Goal: Task Accomplishment & Management: Complete application form

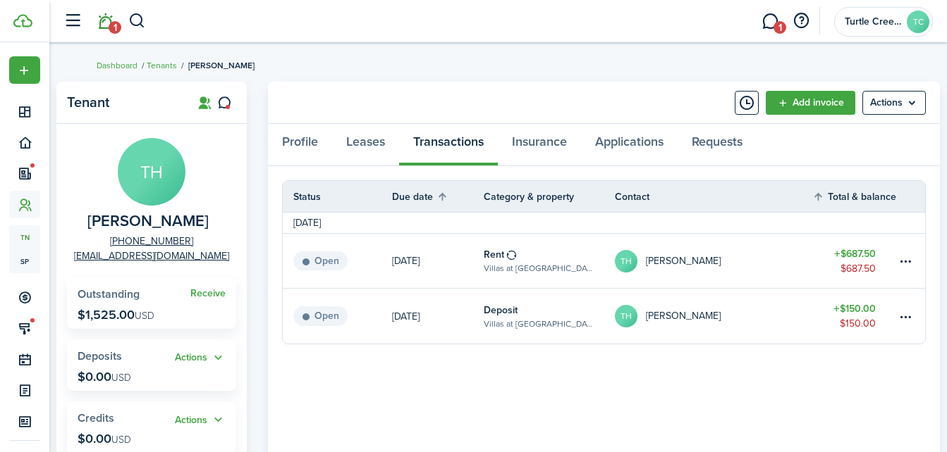
click at [107, 21] on link "1" at bounding box center [105, 22] width 27 height 36
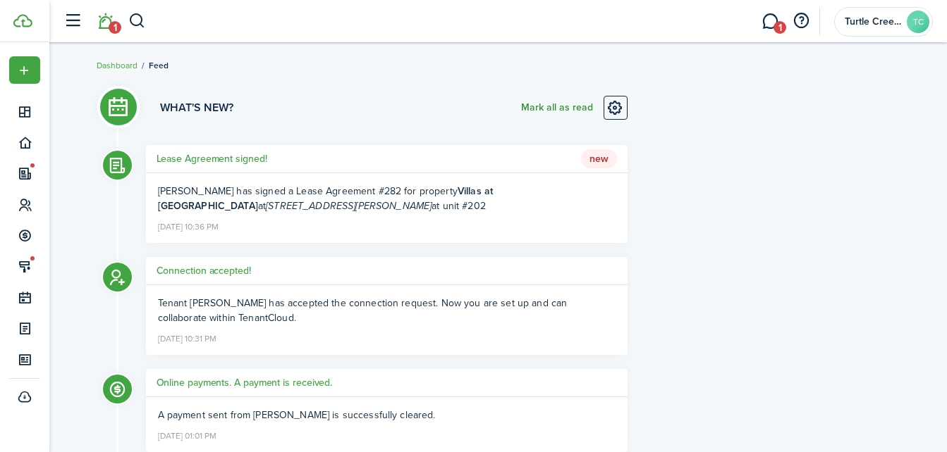
click at [569, 108] on button "Mark all as read" at bounding box center [557, 108] width 72 height 24
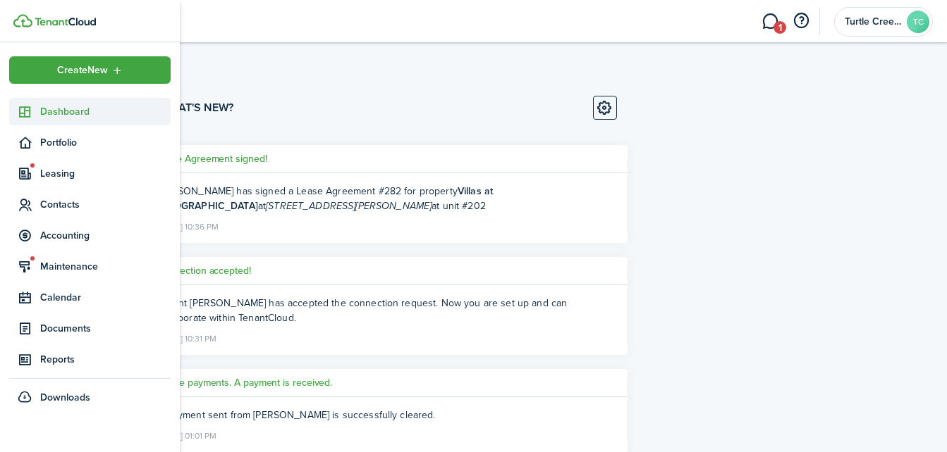
click at [60, 109] on span "Dashboard" at bounding box center [105, 111] width 130 height 15
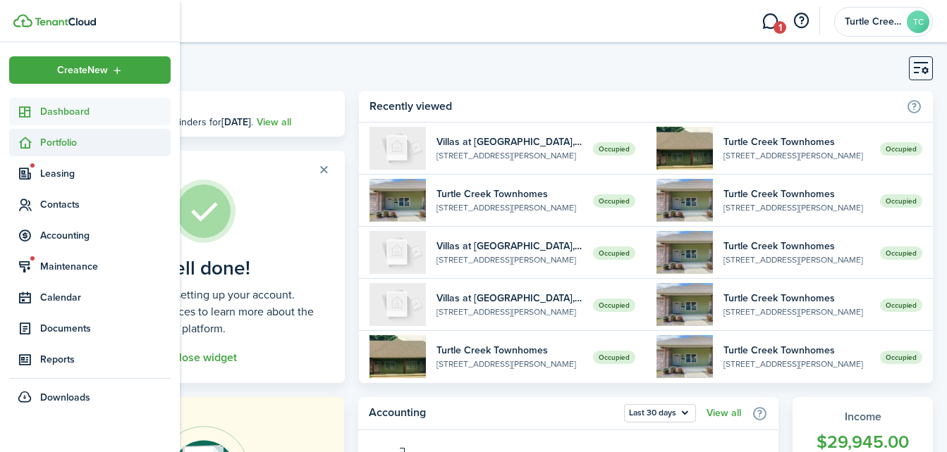
click at [64, 132] on span "Portfolio" at bounding box center [89, 142] width 161 height 27
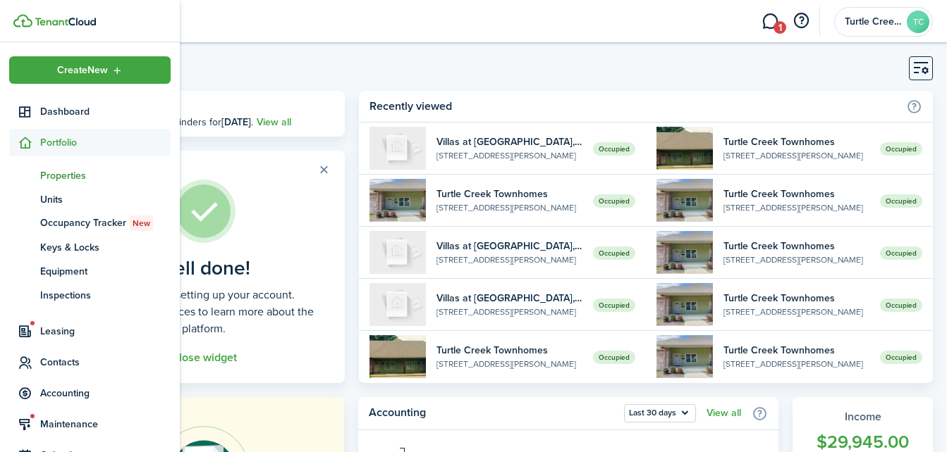
click at [82, 178] on span "Properties" at bounding box center [105, 175] width 130 height 15
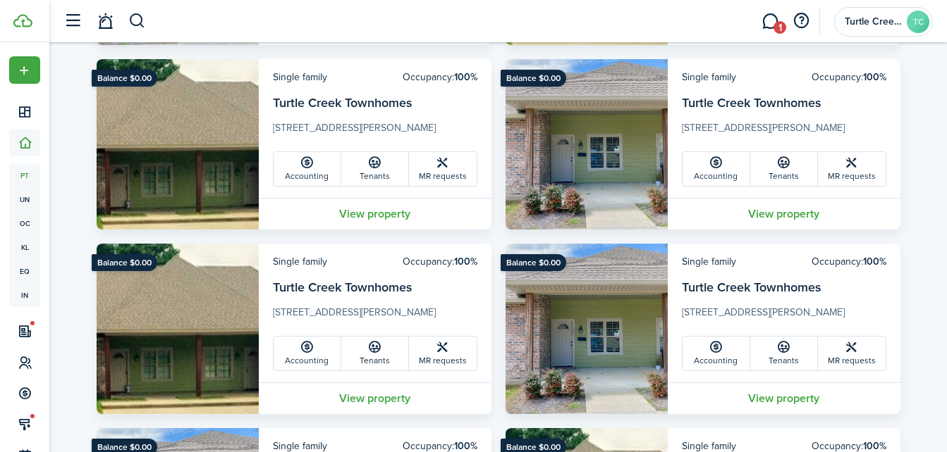
scroll to position [1946, 0]
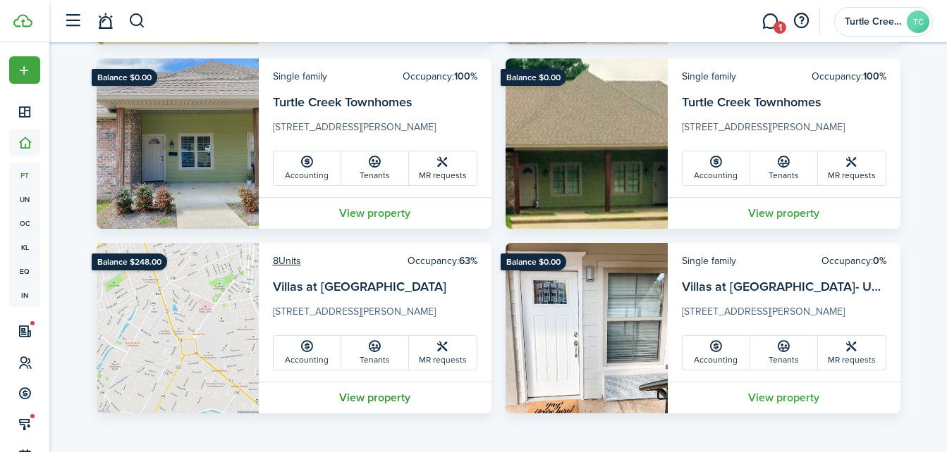
click at [386, 390] on link "View property" at bounding box center [375, 398] width 233 height 32
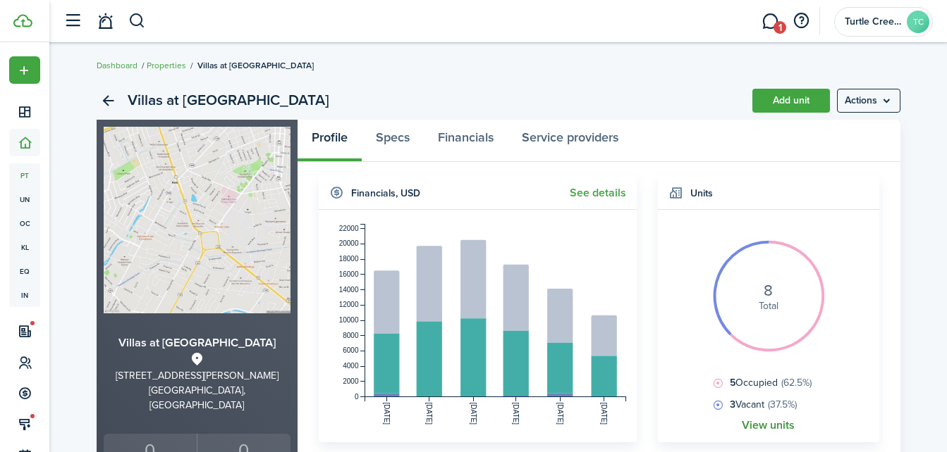
click at [786, 431] on link "View units" at bounding box center [767, 425] width 53 height 13
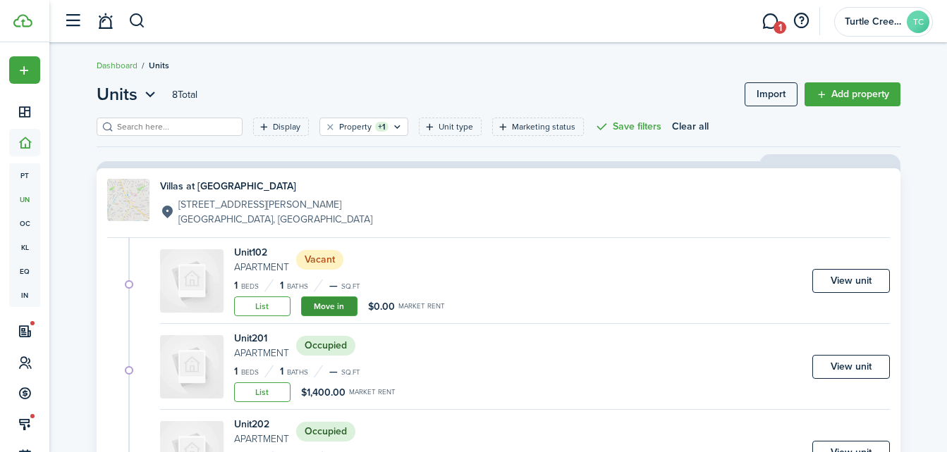
click at [344, 304] on link "Move in" at bounding box center [329, 307] width 56 height 20
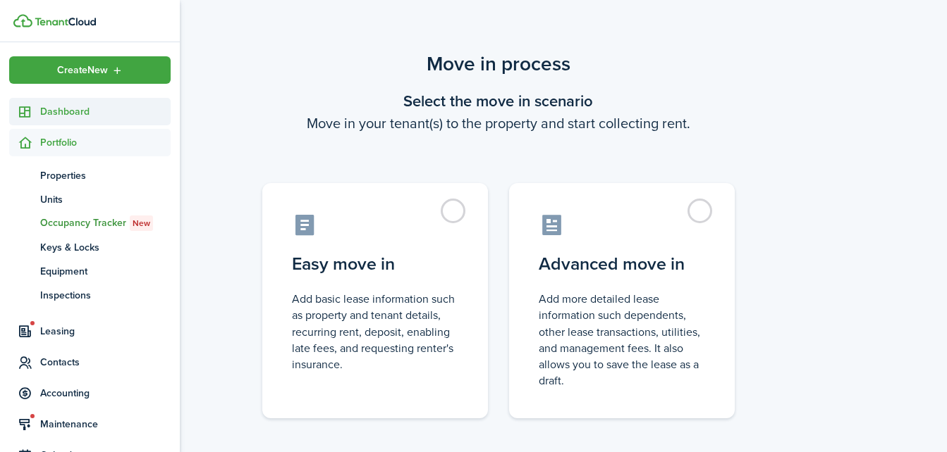
click at [62, 106] on span "Dashboard" at bounding box center [105, 111] width 130 height 15
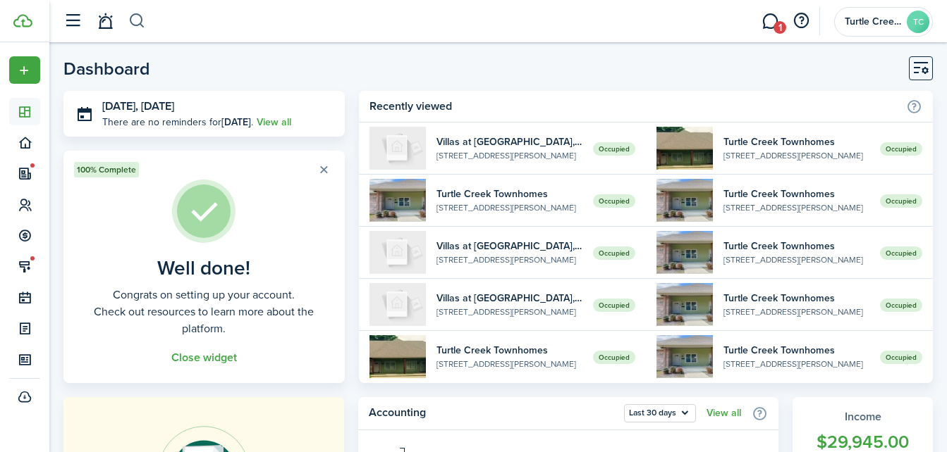
click at [140, 25] on button "button" at bounding box center [137, 21] width 18 height 24
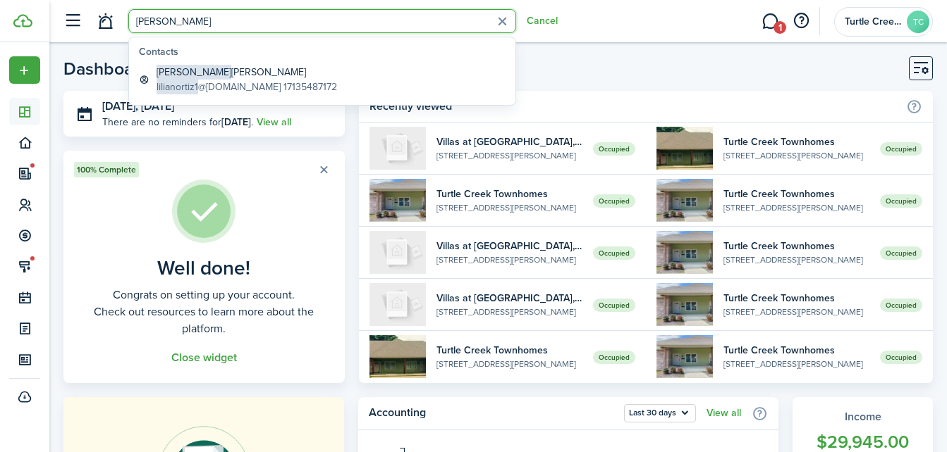
type input "[PERSON_NAME]"
click at [264, 73] on global-search-item-title "[PERSON_NAME]" at bounding box center [246, 72] width 180 height 15
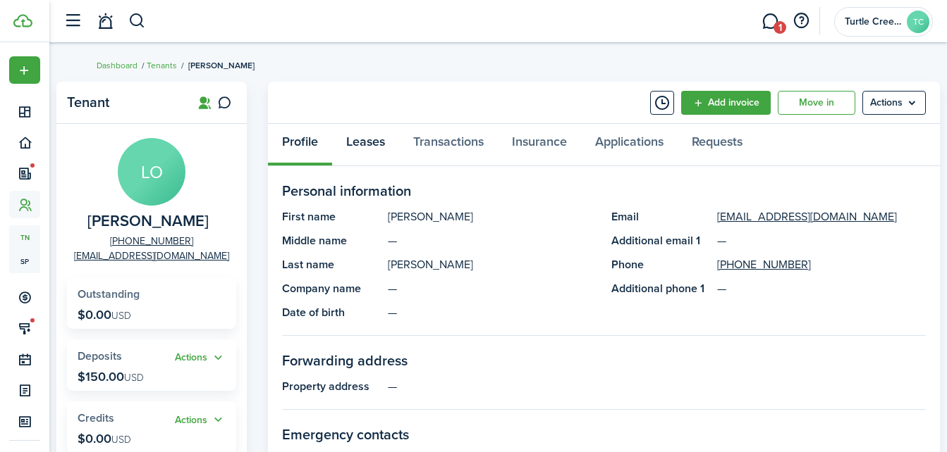
click at [362, 149] on link "Leases" at bounding box center [365, 145] width 67 height 42
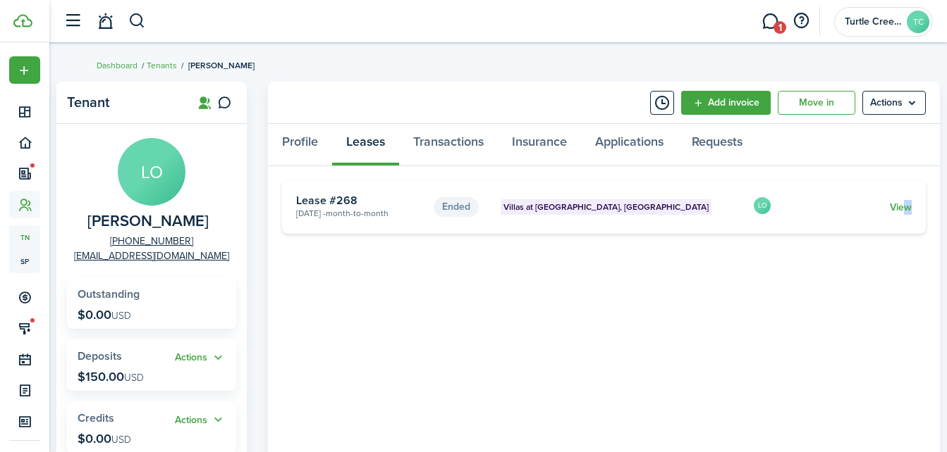
drag, startPoint x: 899, startPoint y: 196, endPoint x: 907, endPoint y: 231, distance: 36.1
click at [907, 231] on card "Ended Villas at [GEOGRAPHIC_DATA], Unit 202 [DATE] - Month-to-month Lease #268 …" at bounding box center [603, 207] width 643 height 54
drag, startPoint x: 907, startPoint y: 231, endPoint x: 905, endPoint y: 210, distance: 21.2
click at [905, 210] on link "View" at bounding box center [900, 207] width 22 height 15
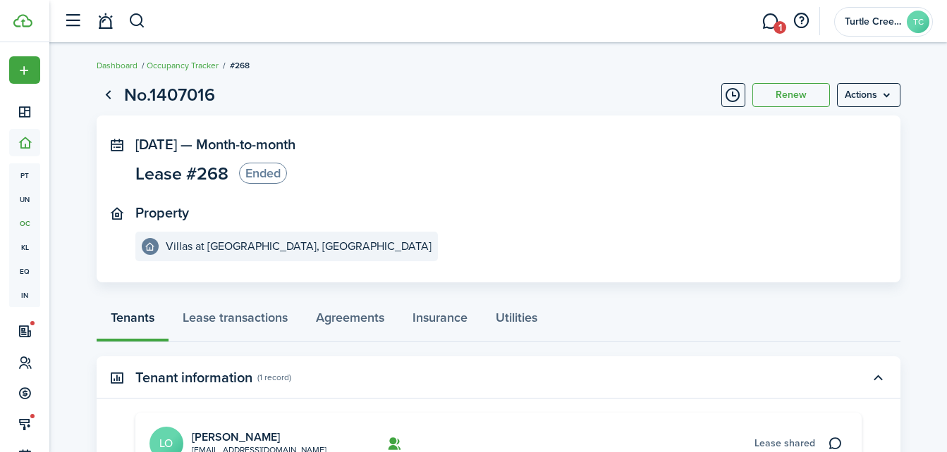
scroll to position [187, 0]
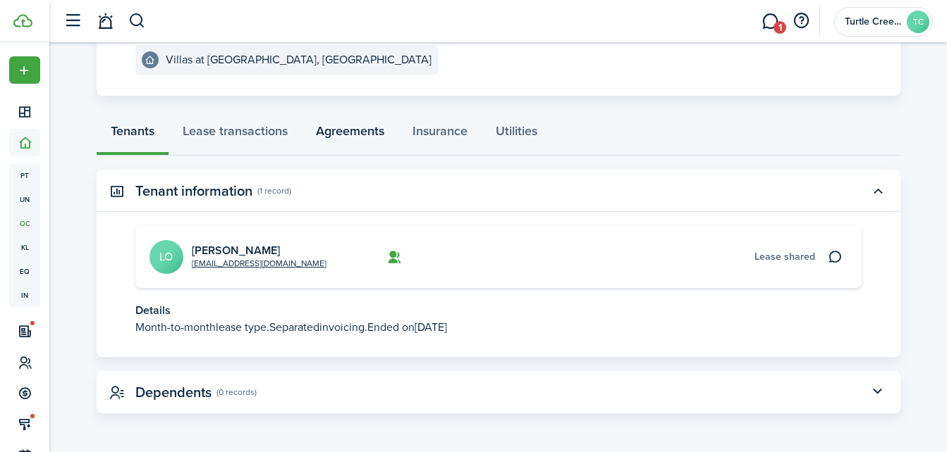
click at [326, 142] on link "Agreements" at bounding box center [350, 134] width 97 height 42
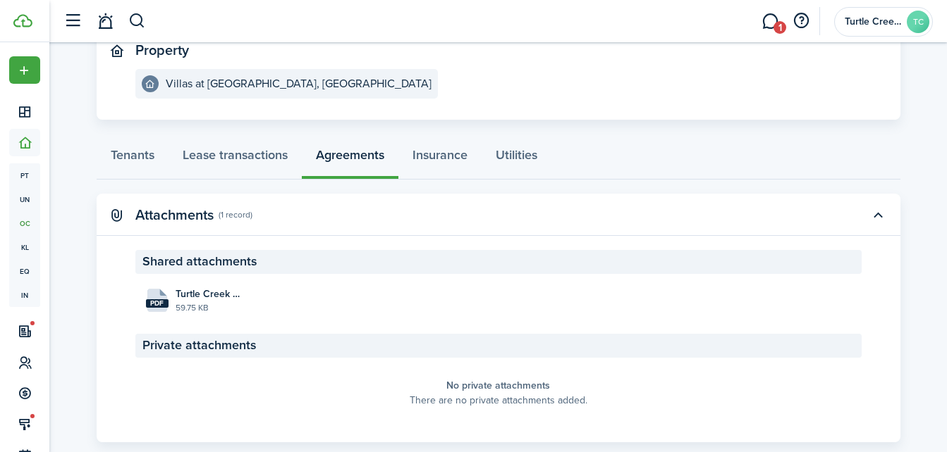
scroll to position [192, 0]
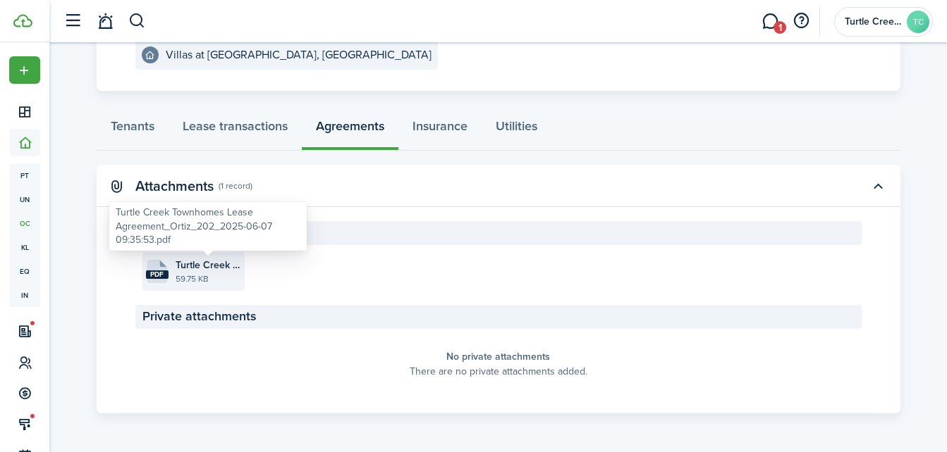
click at [209, 268] on span "Turtle Creek Townhomes Lease Agreement_Ortiz_202_2025-06-07 09:35:53.pdf" at bounding box center [208, 265] width 66 height 15
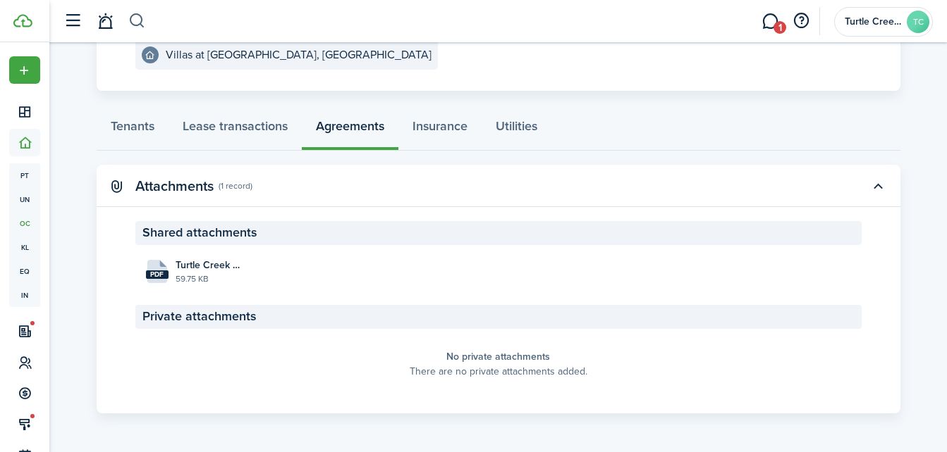
click at [140, 24] on button "button" at bounding box center [137, 21] width 18 height 24
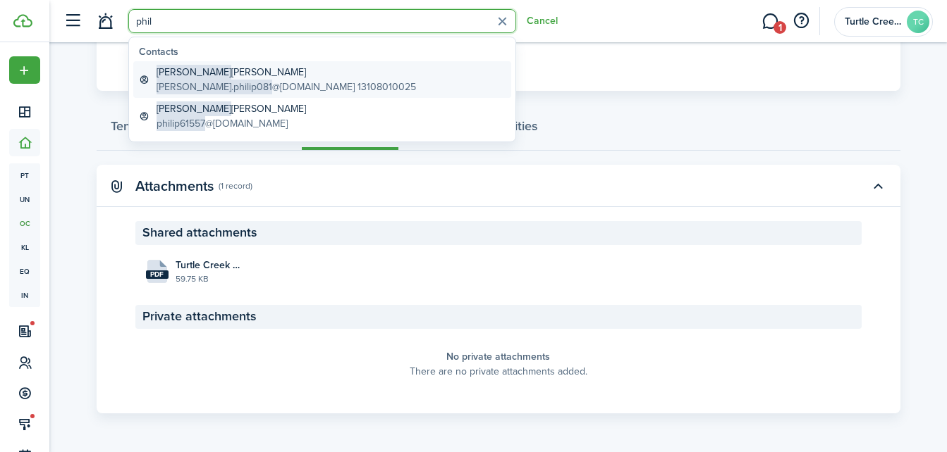
type input "phil"
click at [285, 70] on global-search-item-title "[PERSON_NAME]" at bounding box center [285, 72] width 259 height 15
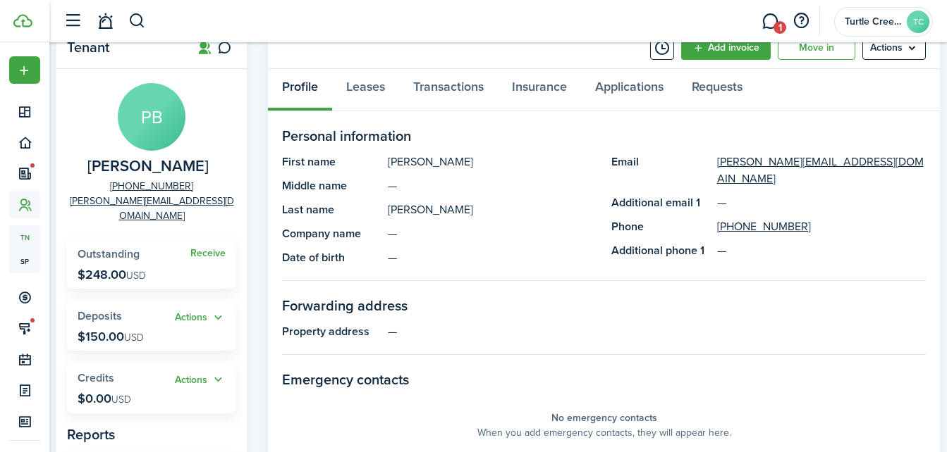
scroll to position [56, 0]
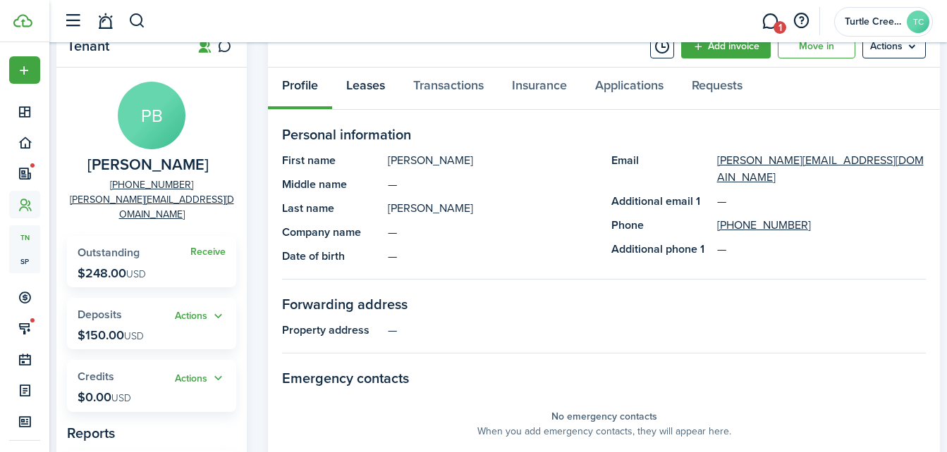
click at [355, 86] on link "Leases" at bounding box center [365, 89] width 67 height 42
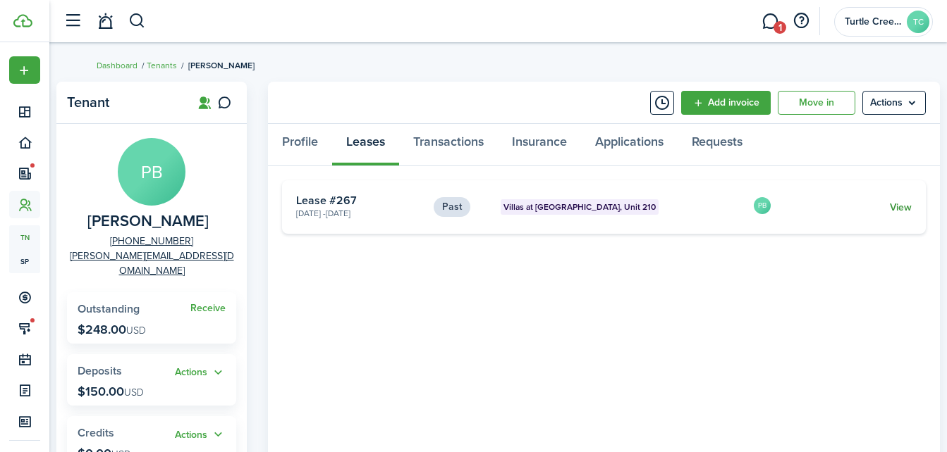
click at [900, 208] on link "View" at bounding box center [900, 207] width 22 height 15
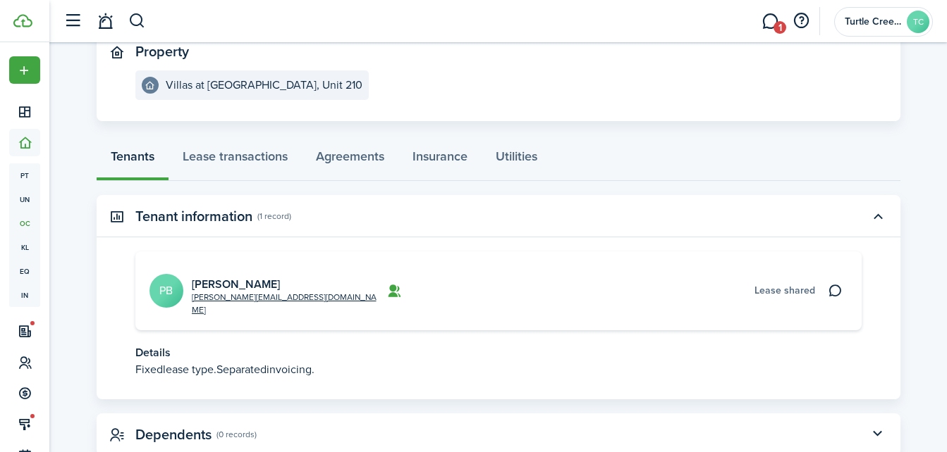
scroll to position [187, 0]
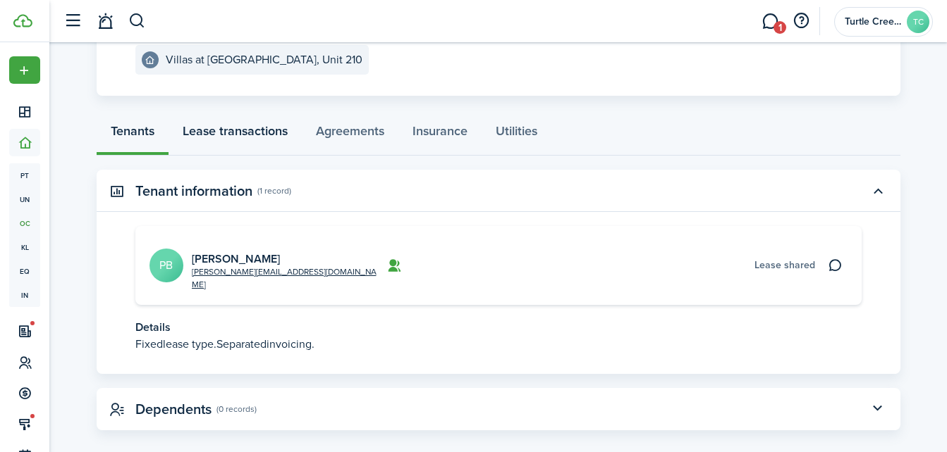
click at [269, 133] on link "Lease transactions" at bounding box center [234, 134] width 133 height 42
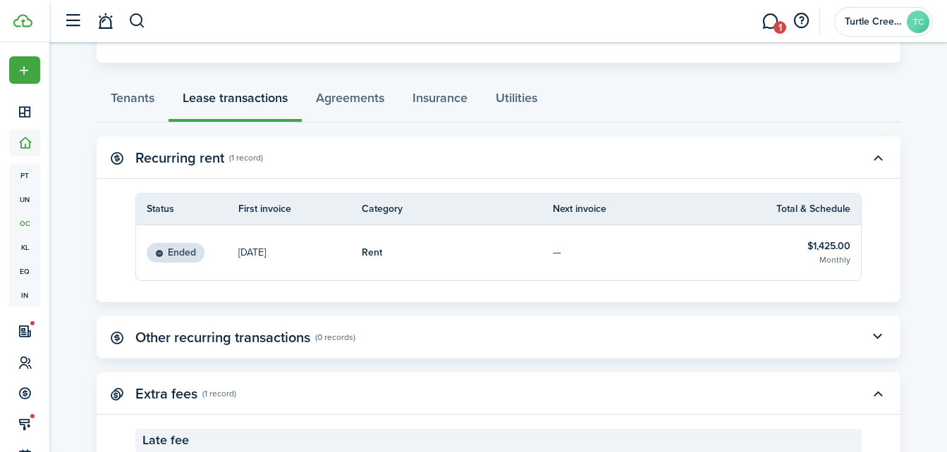
scroll to position [192, 0]
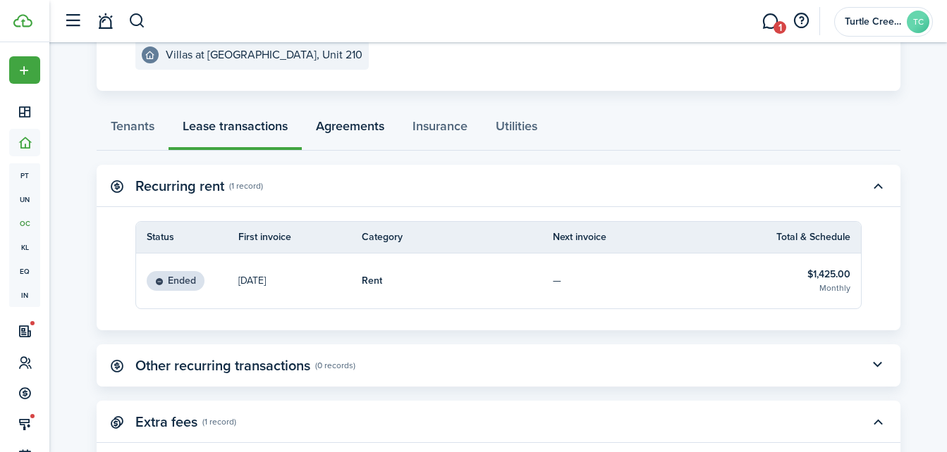
click at [369, 125] on link "Agreements" at bounding box center [350, 130] width 97 height 42
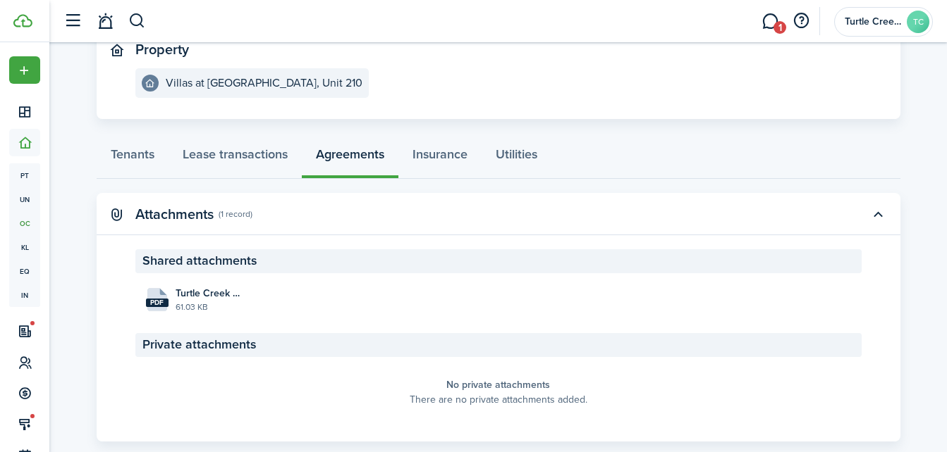
scroll to position [192, 0]
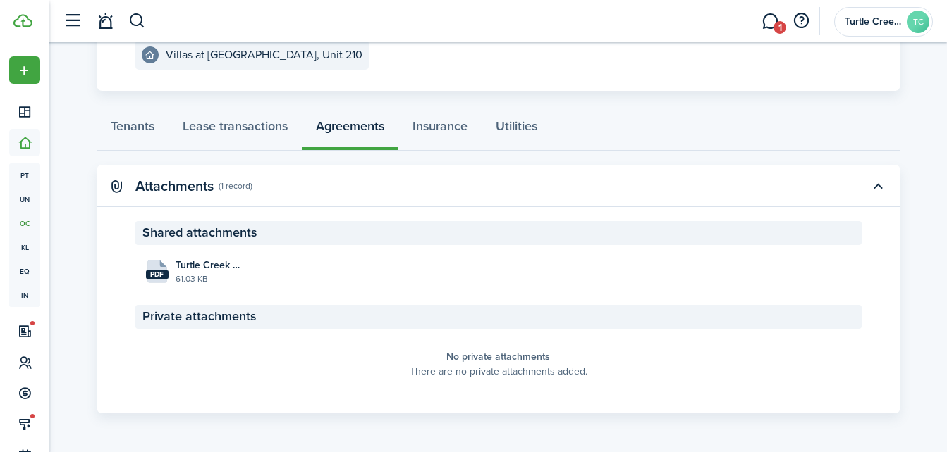
click at [210, 291] on panel-main-body "Shared attachments pdf Turtle Creek Townhomes Lease Agreement_Burrows_210_2025-…" at bounding box center [498, 317] width 803 height 192
click at [218, 276] on file-size "61.03 KB" at bounding box center [208, 279] width 66 height 13
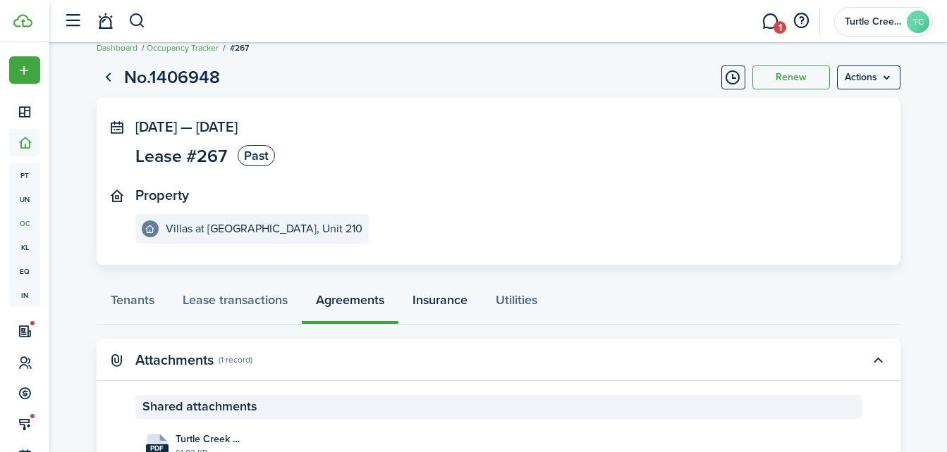
scroll to position [0, 0]
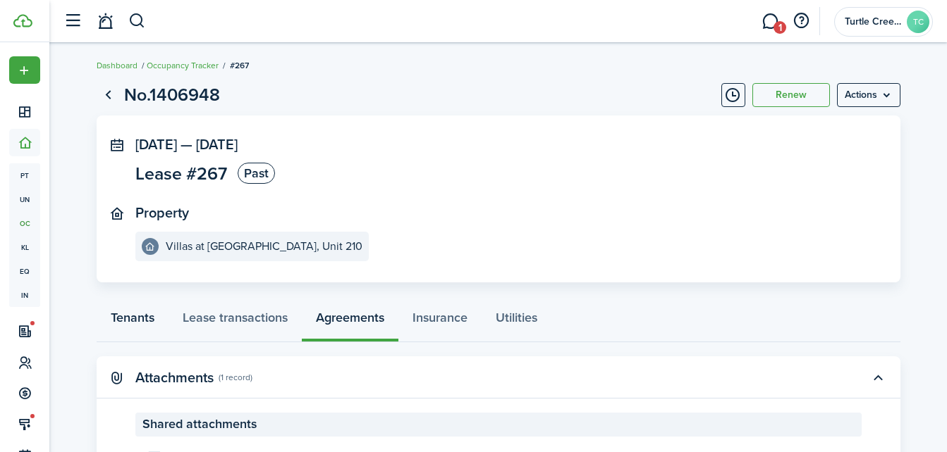
click at [107, 302] on link "Tenants" at bounding box center [133, 321] width 72 height 42
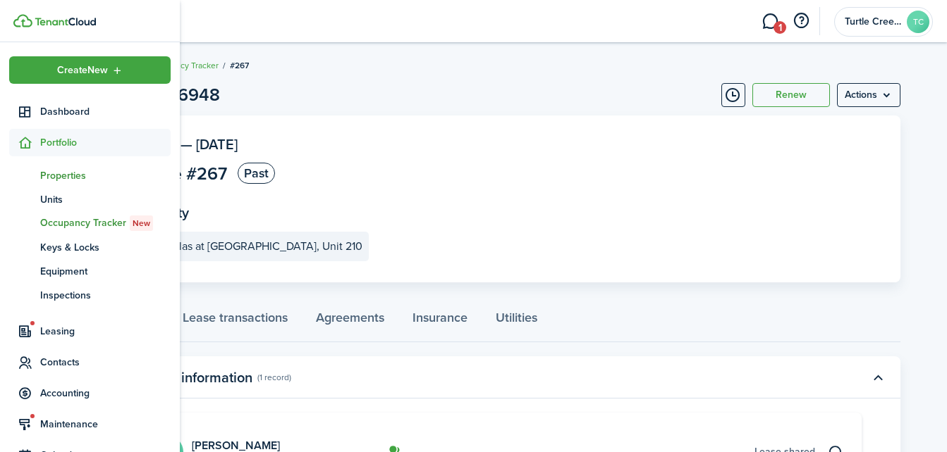
click at [82, 182] on span "Properties" at bounding box center [105, 175] width 130 height 15
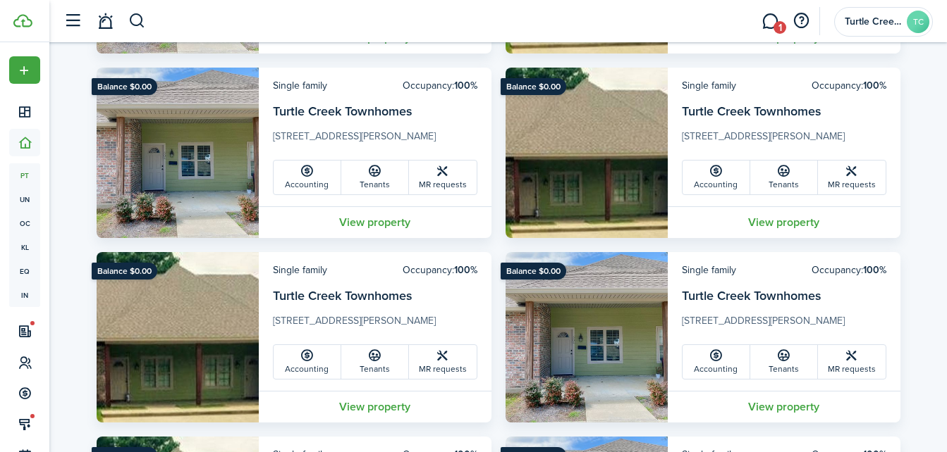
scroll to position [1946, 0]
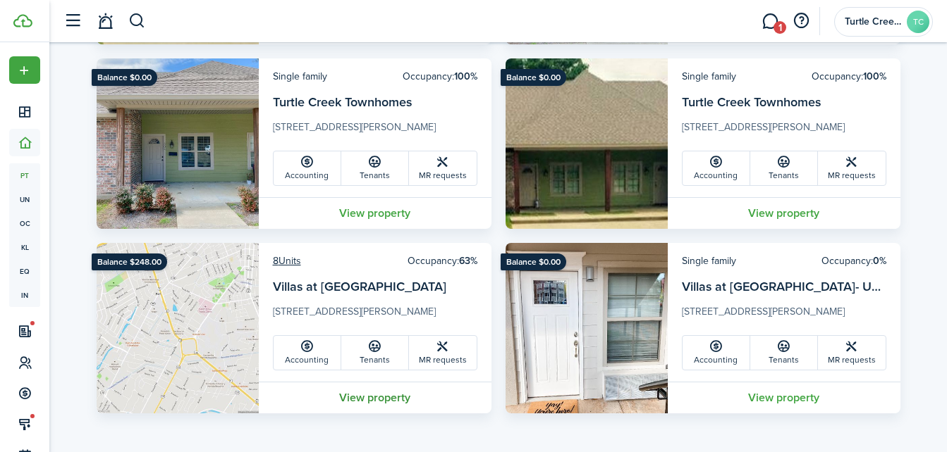
click at [371, 398] on link "View property" at bounding box center [375, 398] width 233 height 32
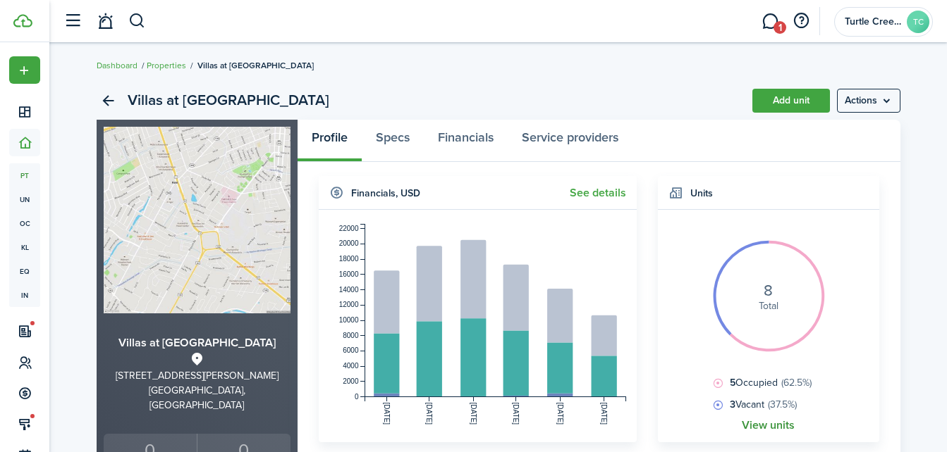
click at [777, 423] on link "View units" at bounding box center [767, 425] width 53 height 13
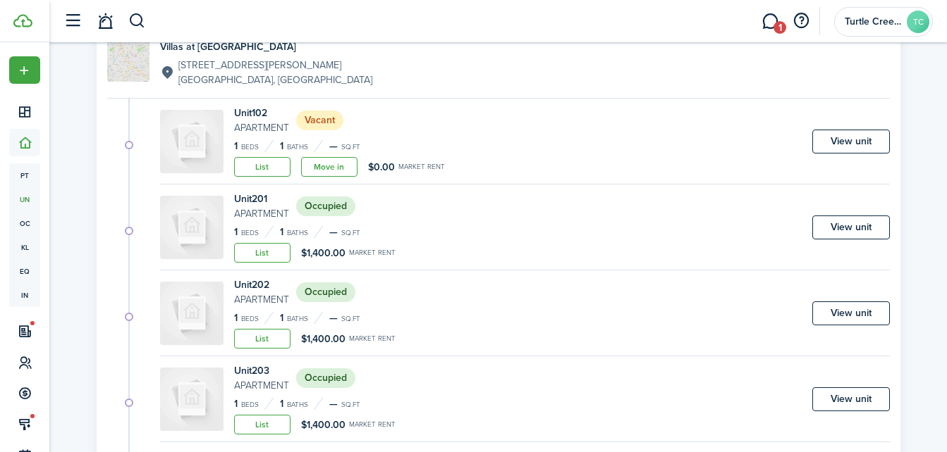
scroll to position [141, 0]
click at [326, 166] on link "Move in" at bounding box center [329, 166] width 56 height 20
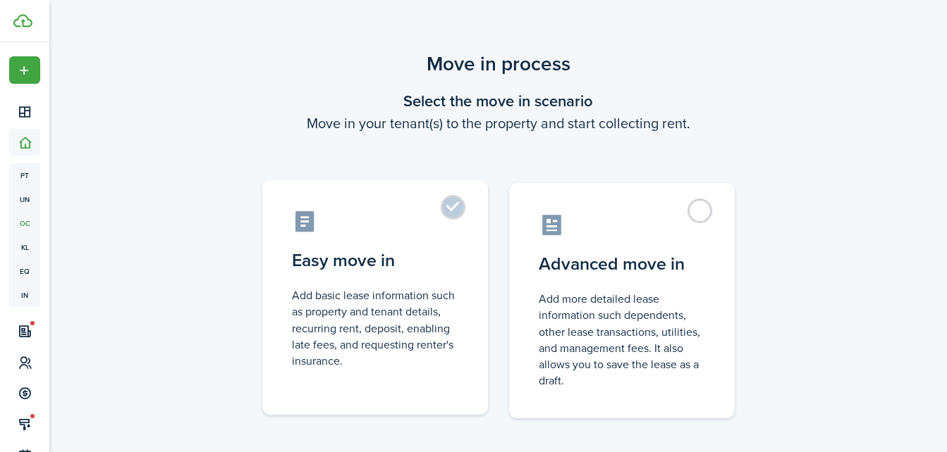
click at [407, 311] on control-radio-card-description "Add basic lease information such as property and tenant details, recurring rent…" at bounding box center [375, 329] width 166 height 82
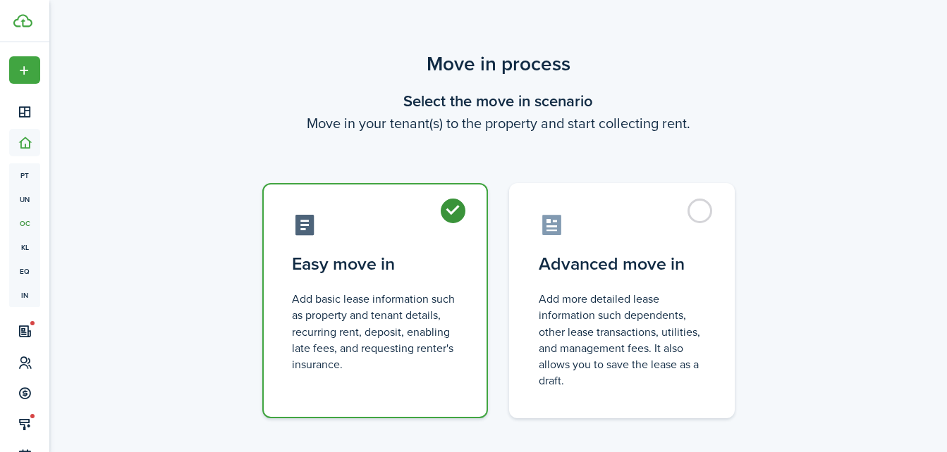
radio input "true"
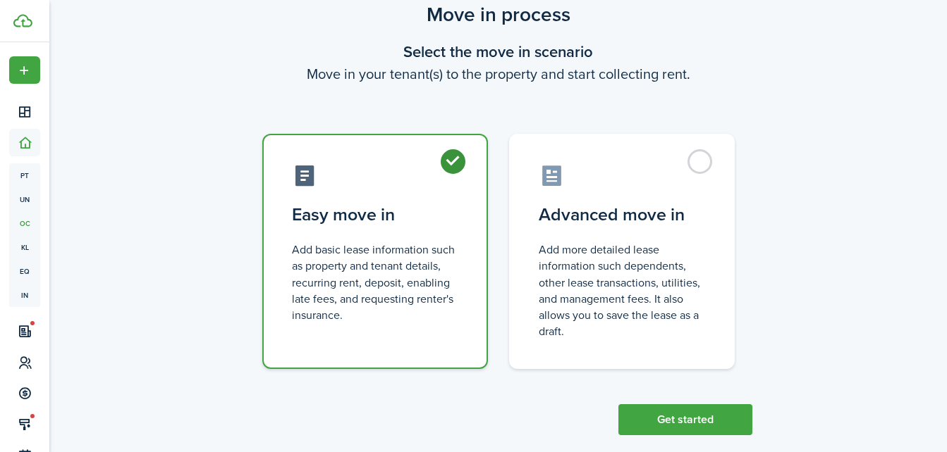
scroll to position [71, 0]
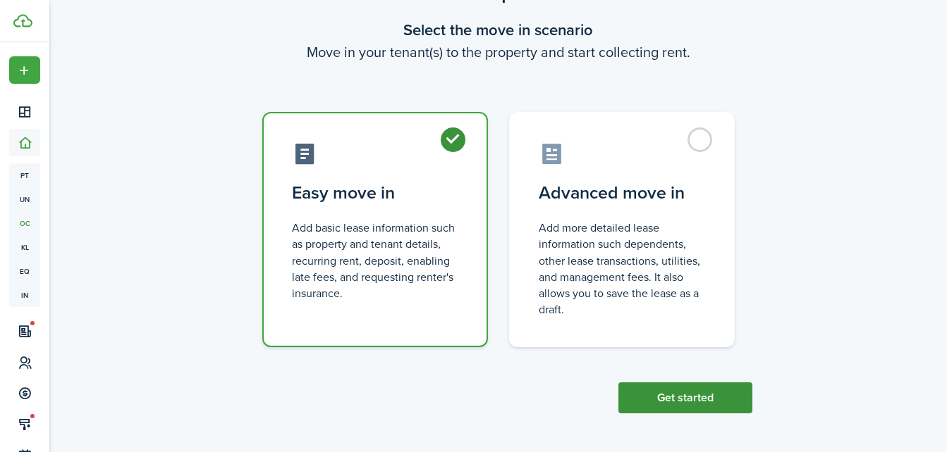
click at [701, 398] on button "Get started" at bounding box center [685, 398] width 134 height 31
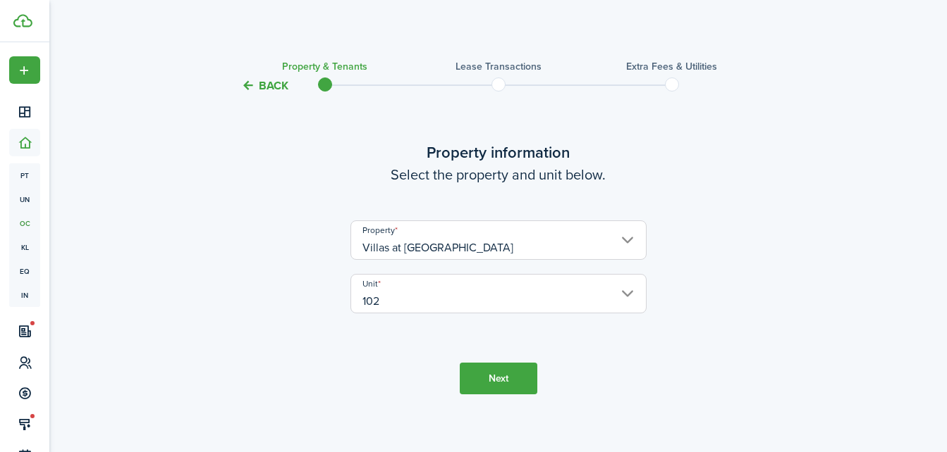
click at [510, 371] on button "Next" at bounding box center [499, 379] width 78 height 32
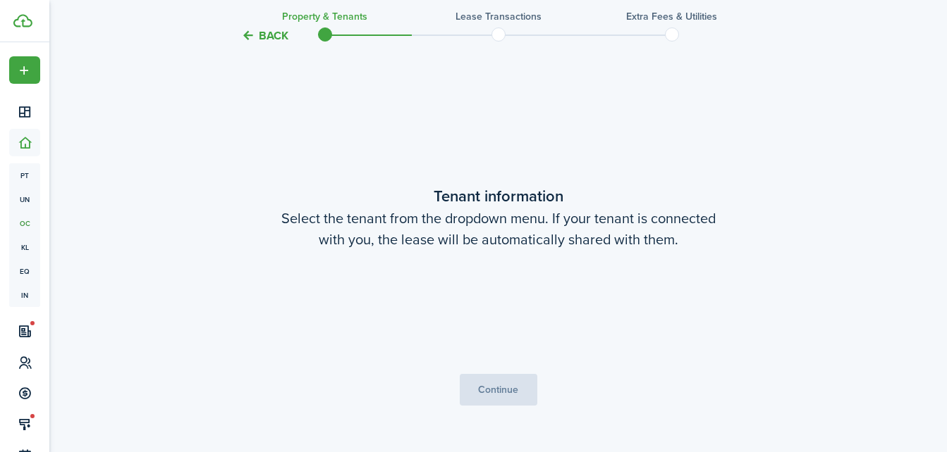
scroll to position [367, 0]
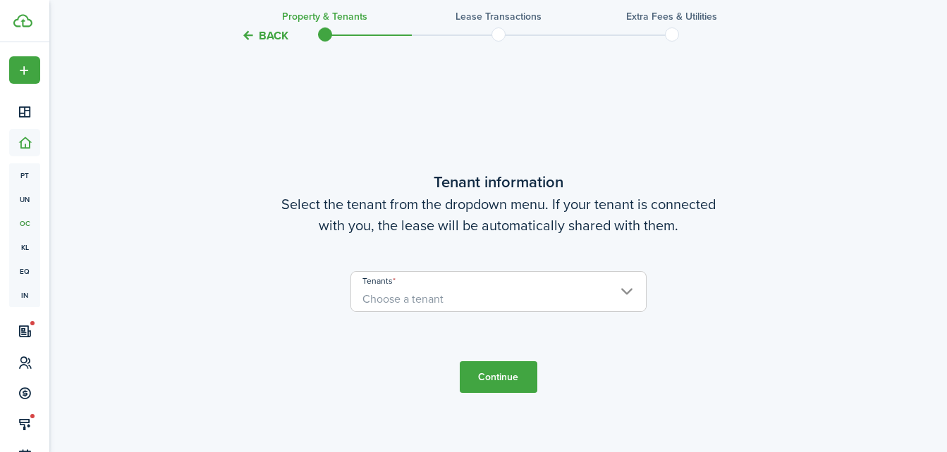
click at [493, 270] on lease-wizard-tenant "Tenant information Select the tenant from the dropdown menu. If your tenant is …" at bounding box center [498, 249] width 592 height 156
click at [503, 292] on span "Choose a tenant" at bounding box center [498, 300] width 295 height 24
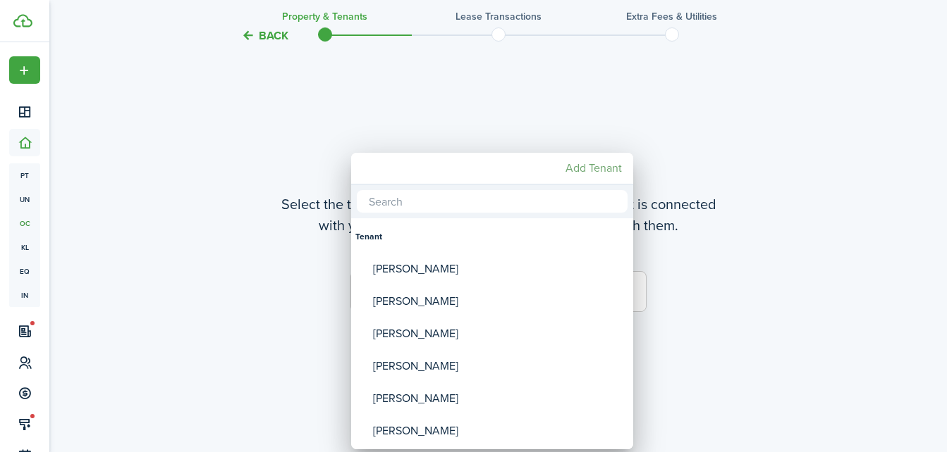
click at [598, 169] on mbsc-button "Add Tenant" at bounding box center [594, 168] width 68 height 25
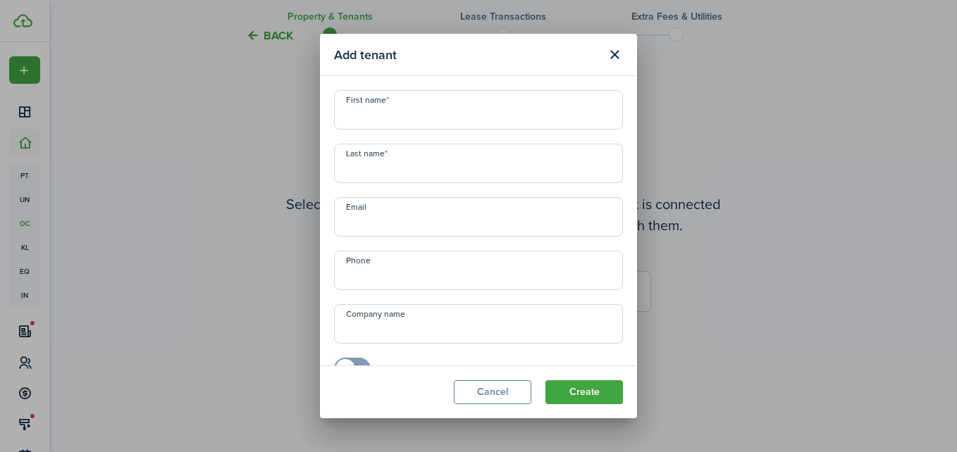
click at [487, 96] on input "First name" at bounding box center [478, 109] width 289 height 39
type input "Cambry"
type input "[PERSON_NAME]"
click at [446, 225] on input "Email" at bounding box center [478, 216] width 289 height 39
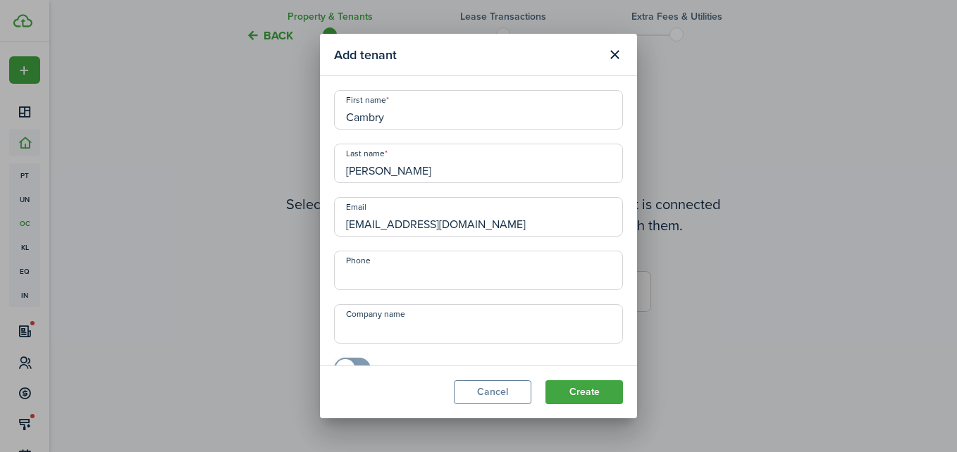
type input "[EMAIL_ADDRESS][DOMAIN_NAME]"
click at [434, 276] on input "+1" at bounding box center [478, 270] width 289 height 39
type input "[PHONE_NUMBER]"
click at [558, 388] on button "Create" at bounding box center [585, 393] width 78 height 24
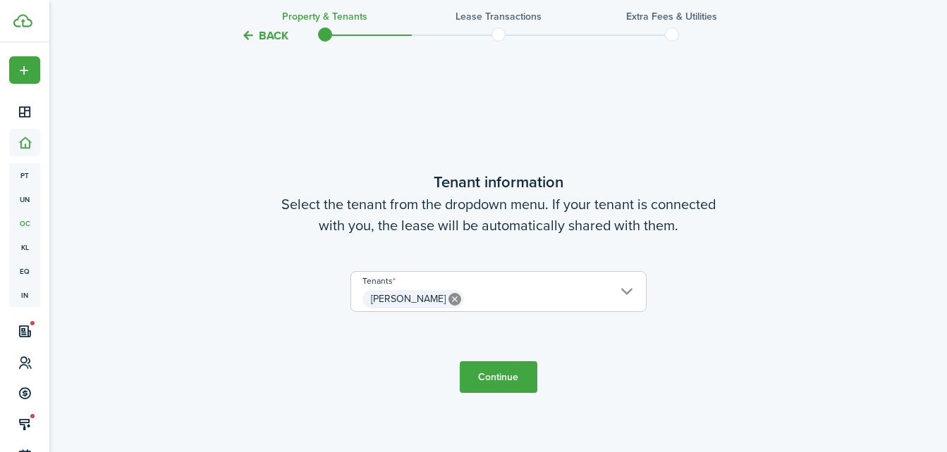
click at [495, 379] on button "Continue" at bounding box center [499, 378] width 78 height 32
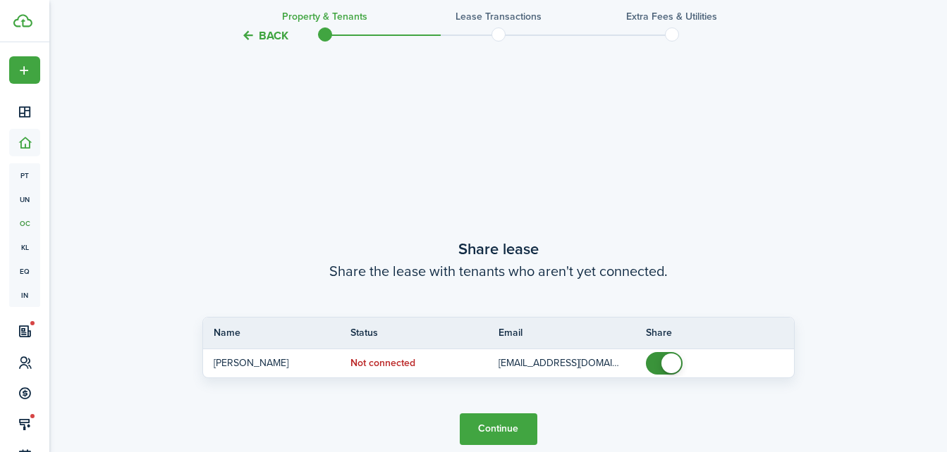
scroll to position [820, 0]
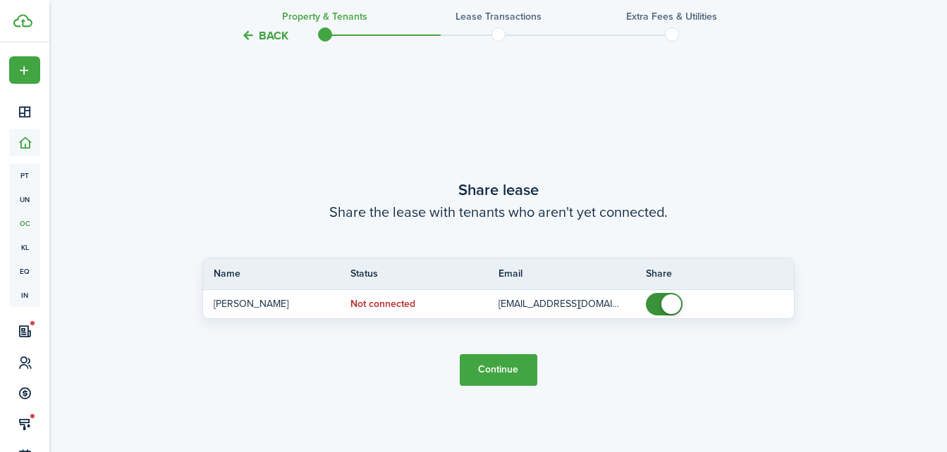
click at [481, 357] on button "Continue" at bounding box center [499, 371] width 78 height 32
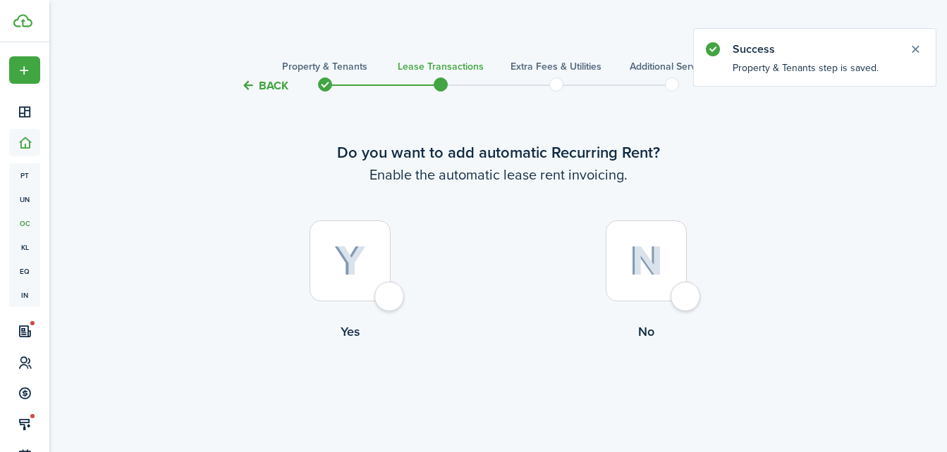
click at [383, 234] on div at bounding box center [349, 261] width 81 height 81
radio input "true"
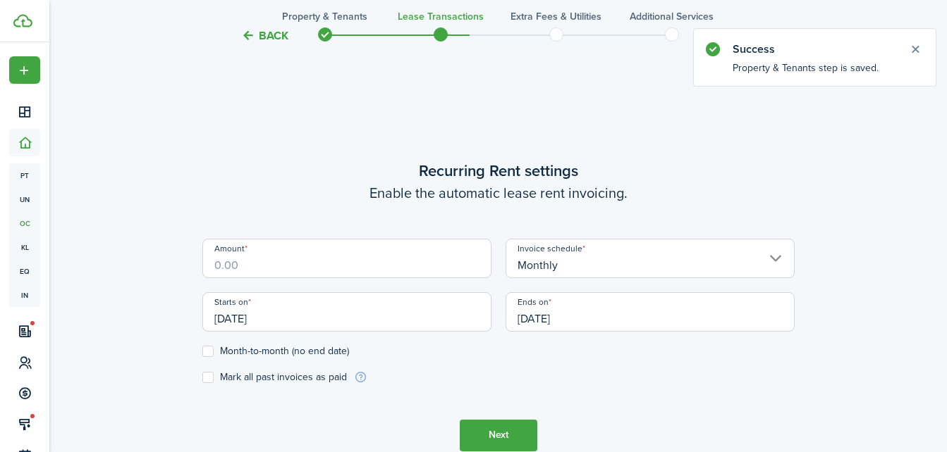
scroll to position [388, 0]
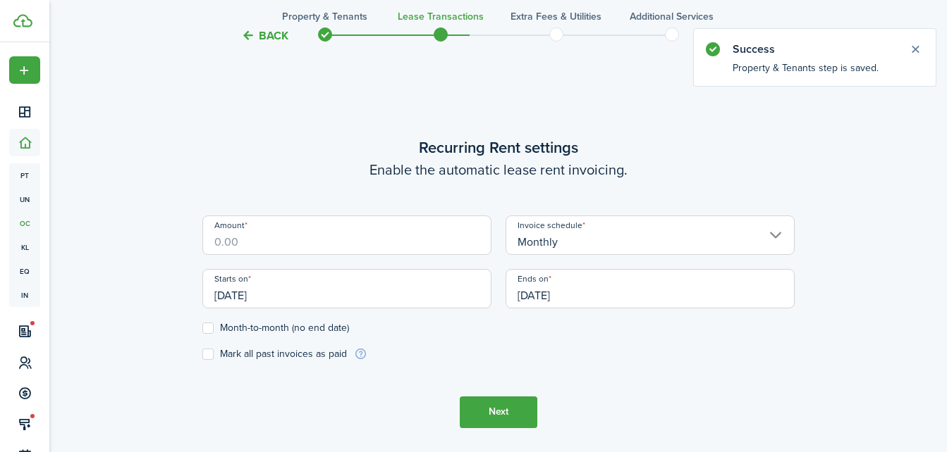
click at [363, 230] on input "Amount" at bounding box center [346, 235] width 289 height 39
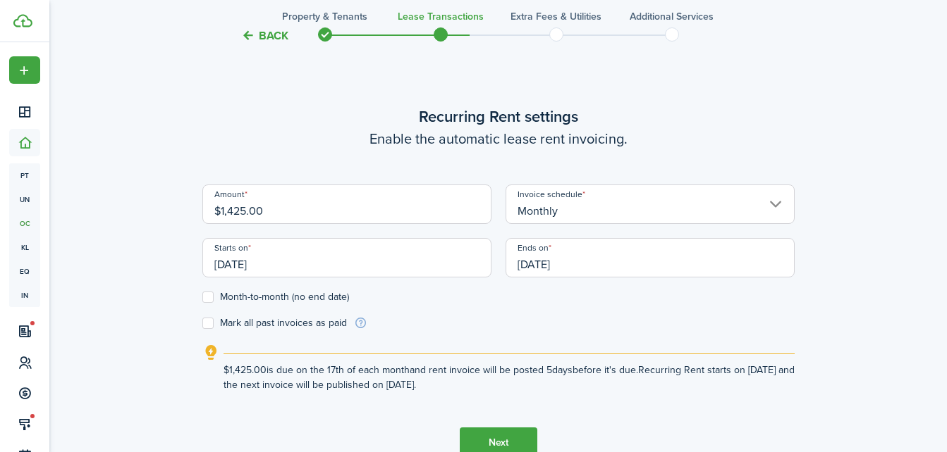
click at [323, 256] on input "[DATE]" at bounding box center [346, 257] width 289 height 39
type input "$1,425.00"
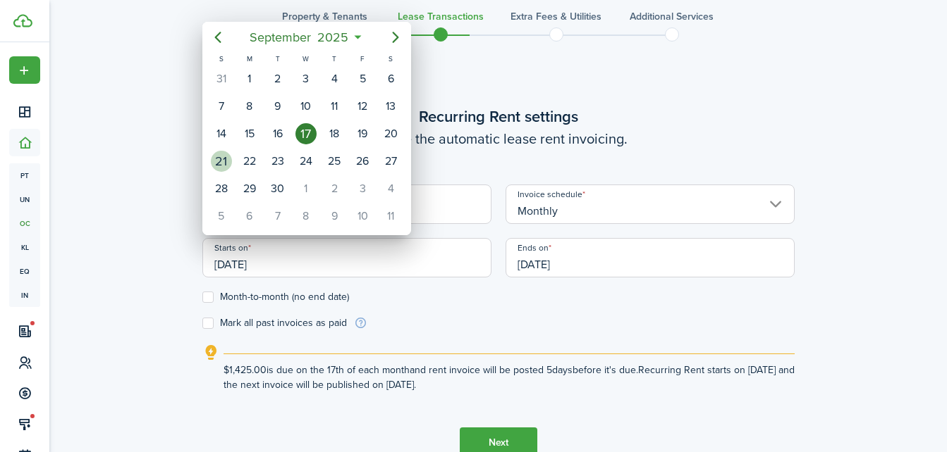
click at [207, 156] on div "21" at bounding box center [221, 161] width 28 height 27
type input "[DATE]"
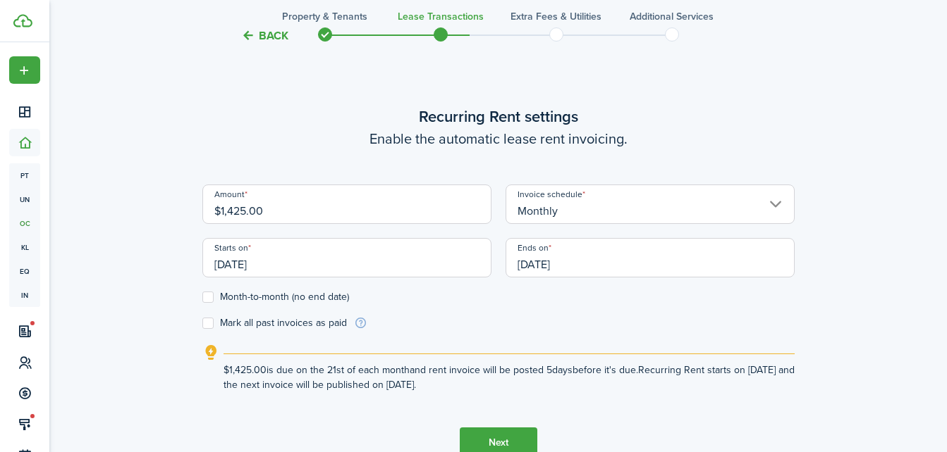
click at [613, 257] on input "[DATE]" at bounding box center [649, 257] width 289 height 39
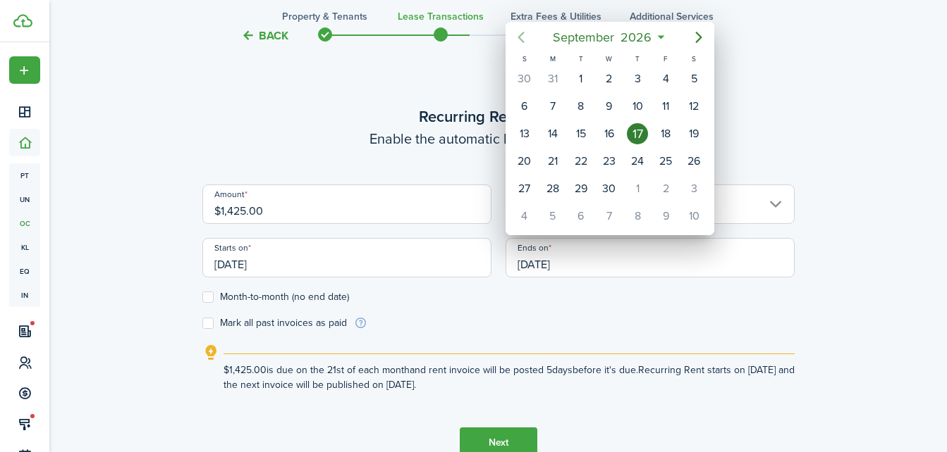
click at [527, 49] on mbsc-button "Previous page" at bounding box center [521, 37] width 28 height 28
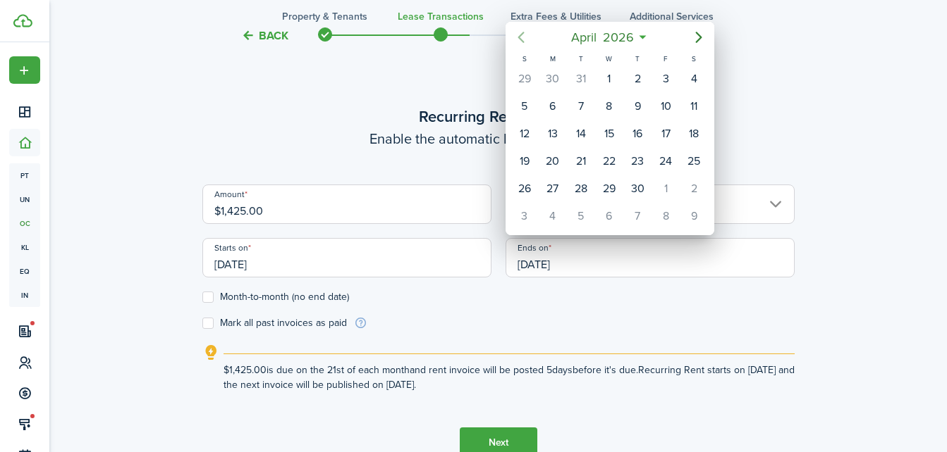
click at [527, 49] on mbsc-button "Previous page" at bounding box center [521, 37] width 28 height 28
click at [530, 30] on mbsc-button "Previous page" at bounding box center [521, 37] width 28 height 28
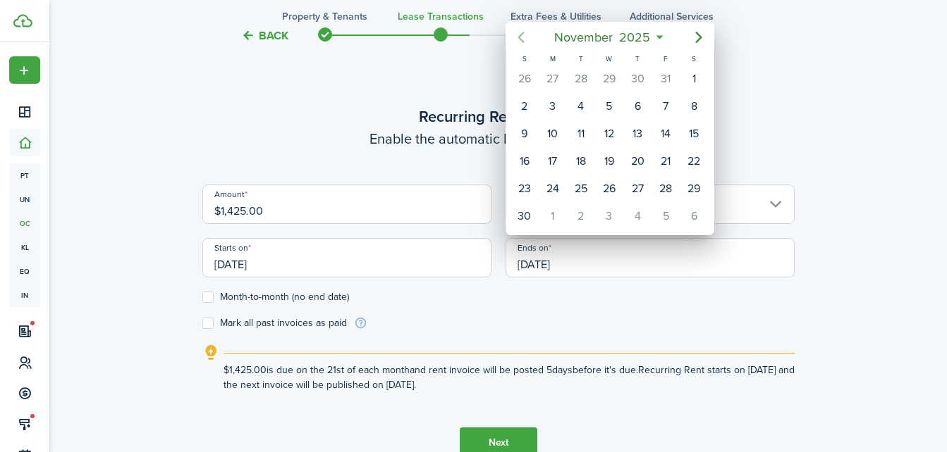
click at [530, 30] on mbsc-button "Previous page" at bounding box center [521, 37] width 28 height 28
click at [584, 160] on div "21" at bounding box center [580, 161] width 21 height 21
type input "[DATE]"
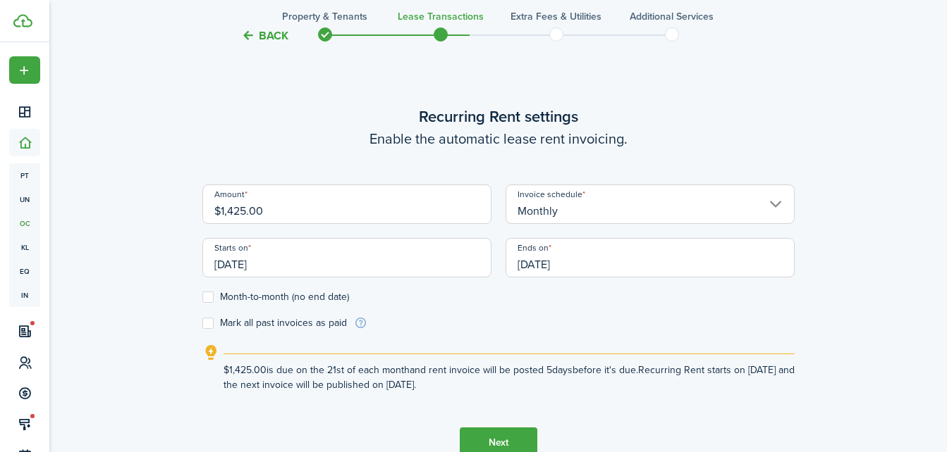
click at [508, 439] on button "Next" at bounding box center [499, 444] width 78 height 32
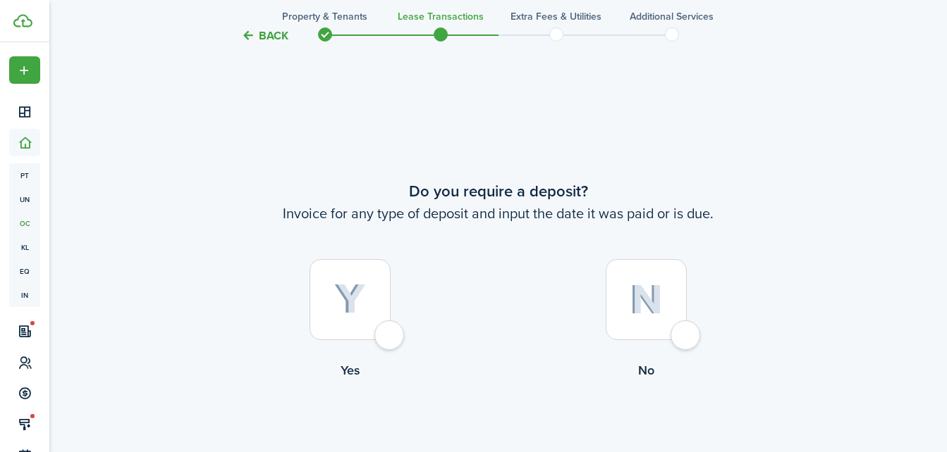
scroll to position [840, 0]
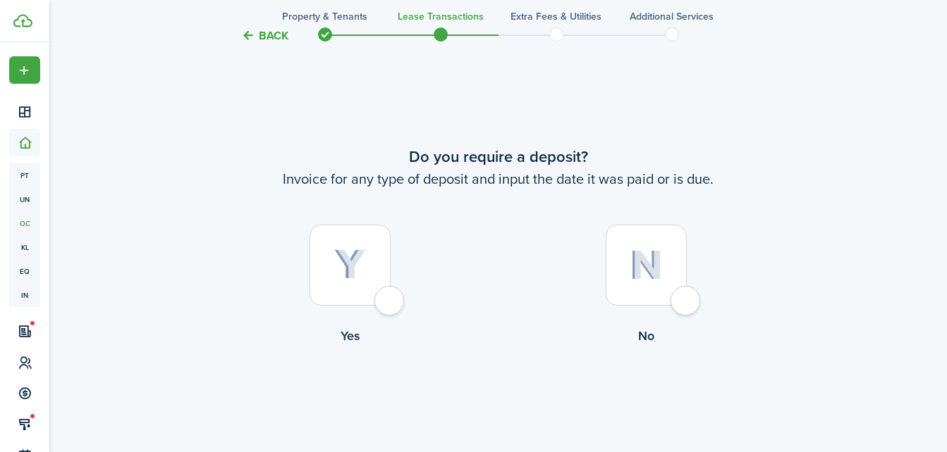
click at [387, 275] on div at bounding box center [349, 265] width 81 height 81
radio input "true"
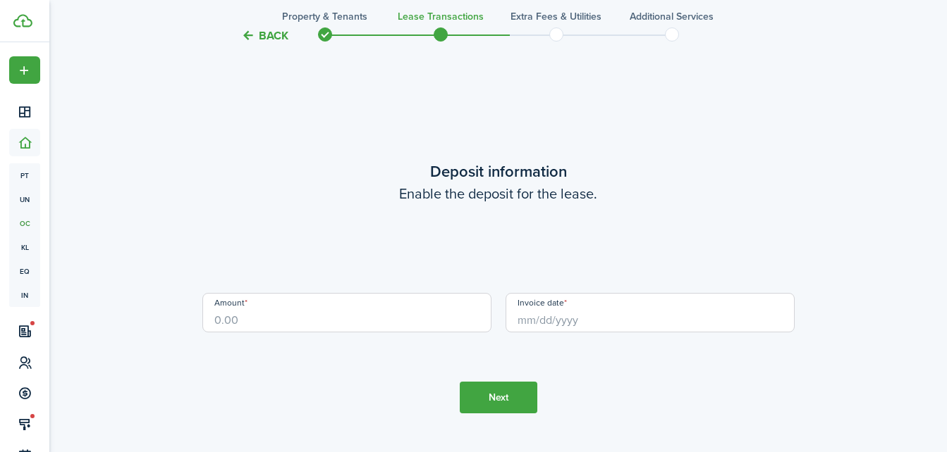
scroll to position [1293, 0]
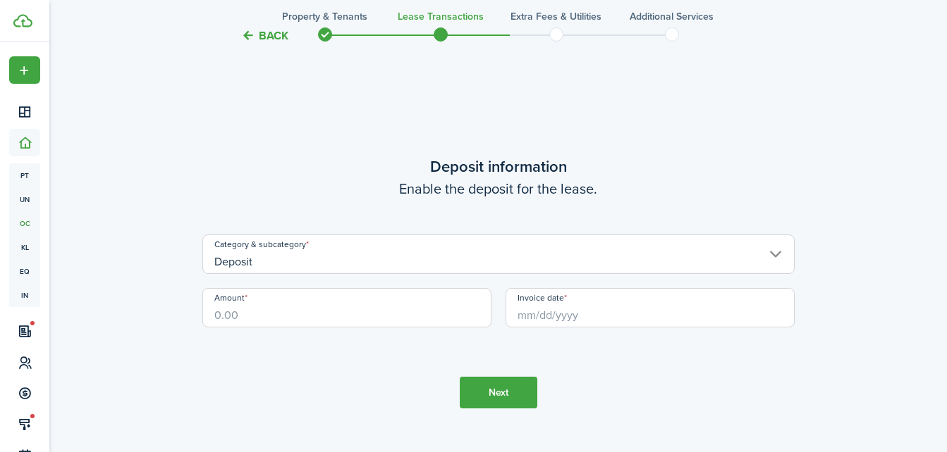
click at [405, 319] on input "Amount" at bounding box center [346, 307] width 289 height 39
click at [661, 307] on input "Invoice date" at bounding box center [649, 307] width 289 height 39
type input "$150.00"
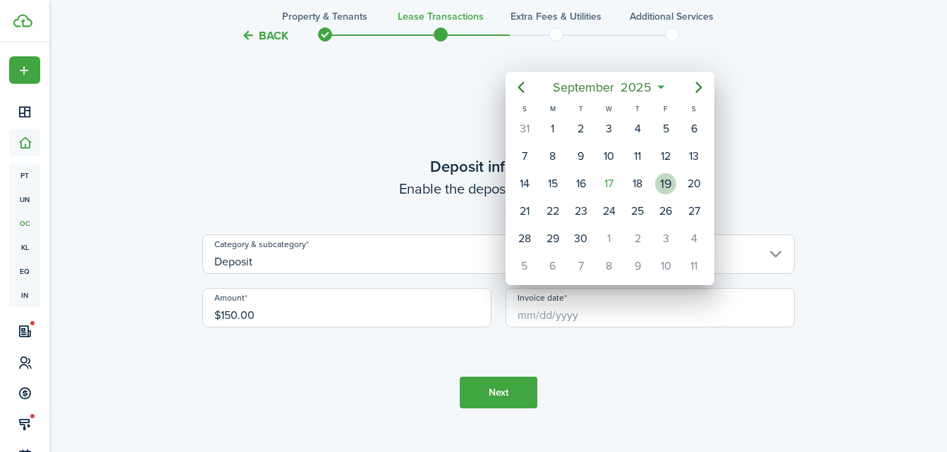
click at [662, 190] on div "19" at bounding box center [665, 183] width 21 height 21
type input "[DATE]"
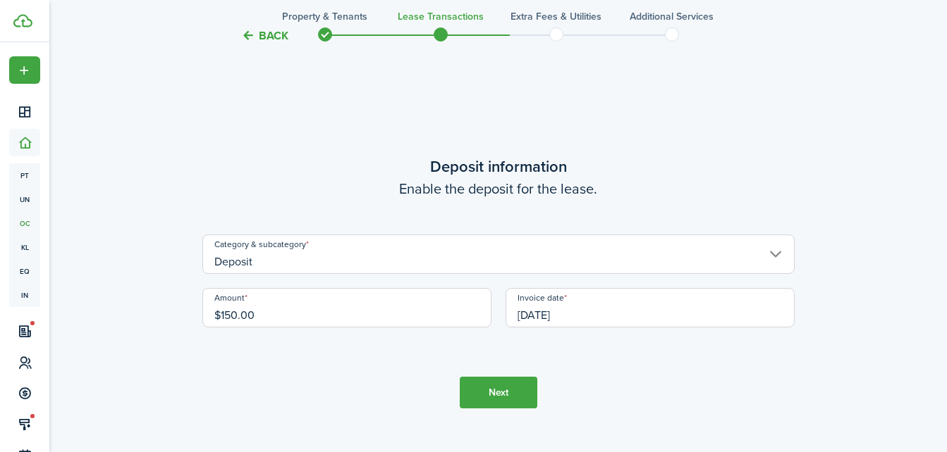
click at [398, 317] on input "$150.00" at bounding box center [346, 307] width 289 height 39
click at [561, 310] on input "[DATE]" at bounding box center [649, 307] width 289 height 39
type input "$350.00"
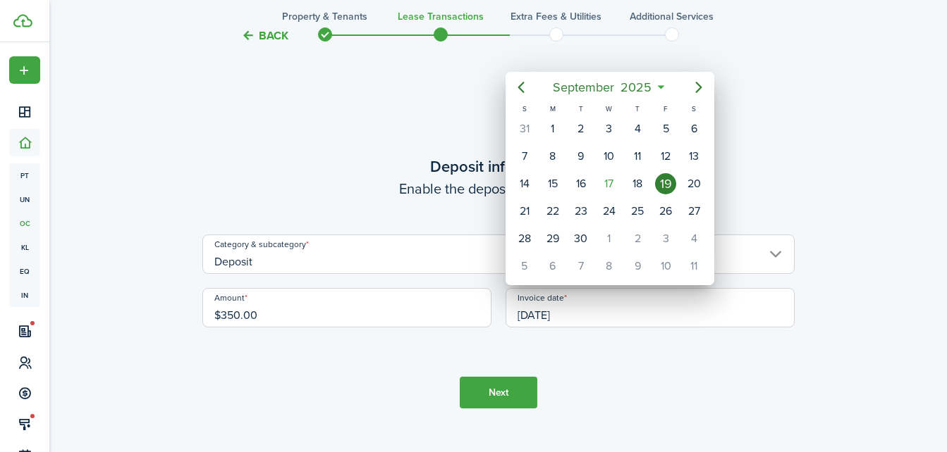
click at [489, 397] on div at bounding box center [473, 226] width 1172 height 678
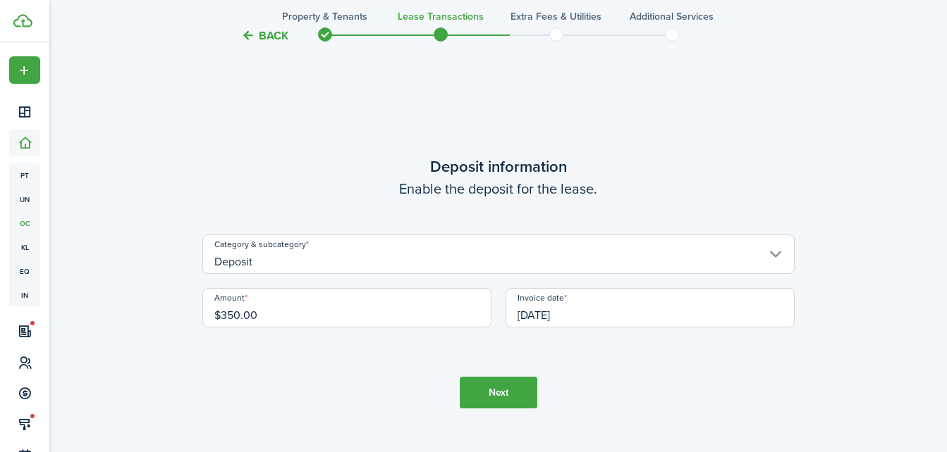
click at [489, 397] on button "Next" at bounding box center [499, 393] width 78 height 32
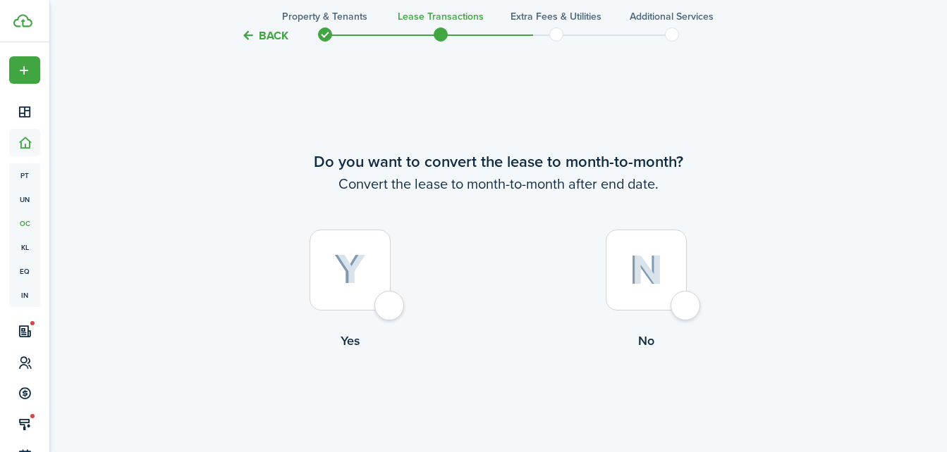
scroll to position [1745, 0]
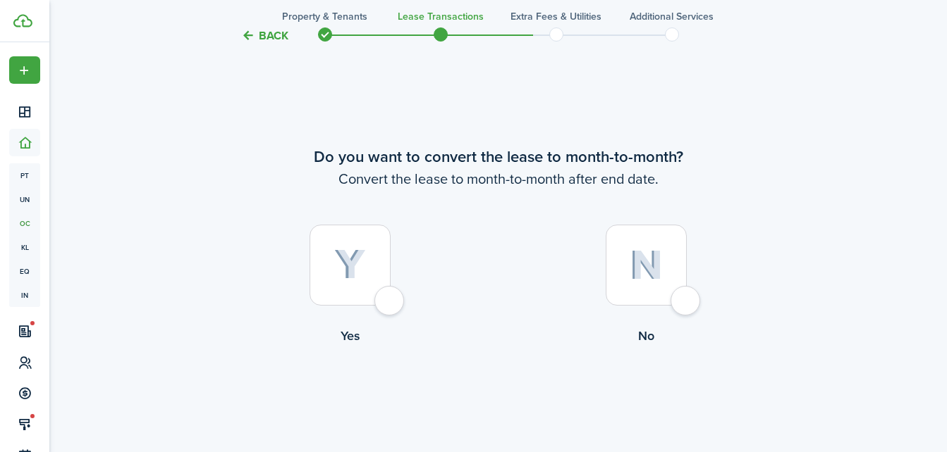
click at [635, 253] on img at bounding box center [645, 265] width 33 height 30
radio input "true"
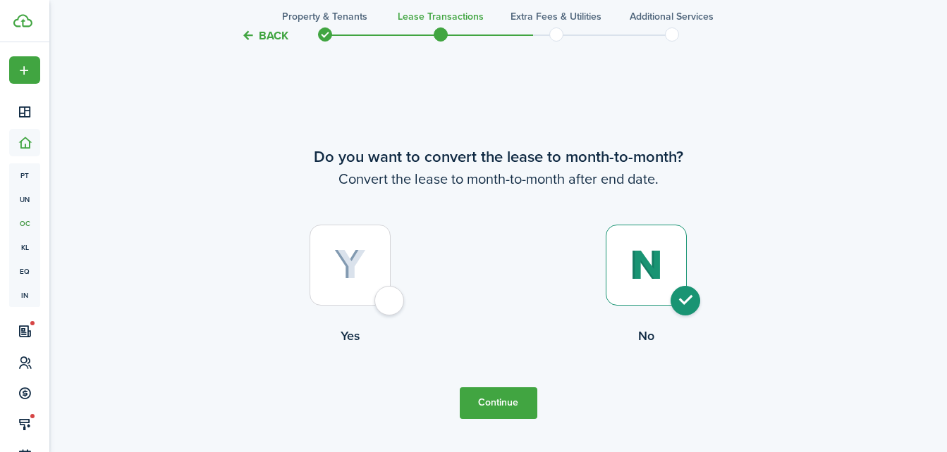
click at [491, 399] on button "Continue" at bounding box center [499, 404] width 78 height 32
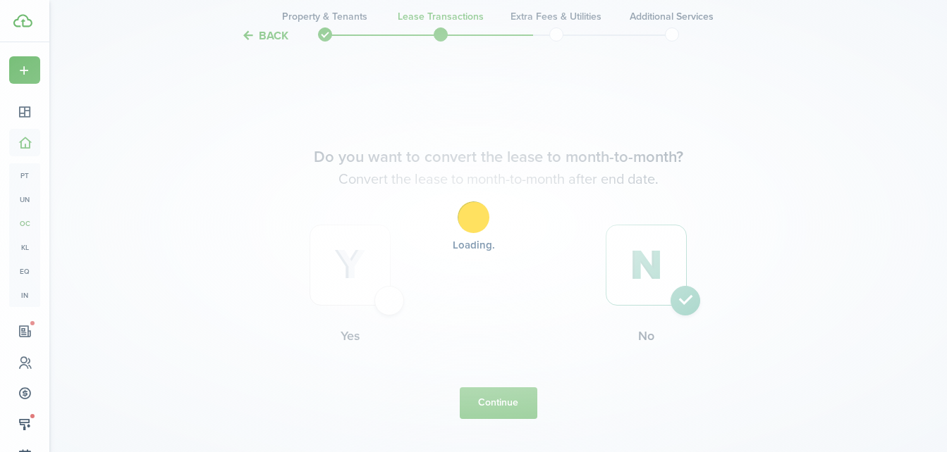
scroll to position [0, 0]
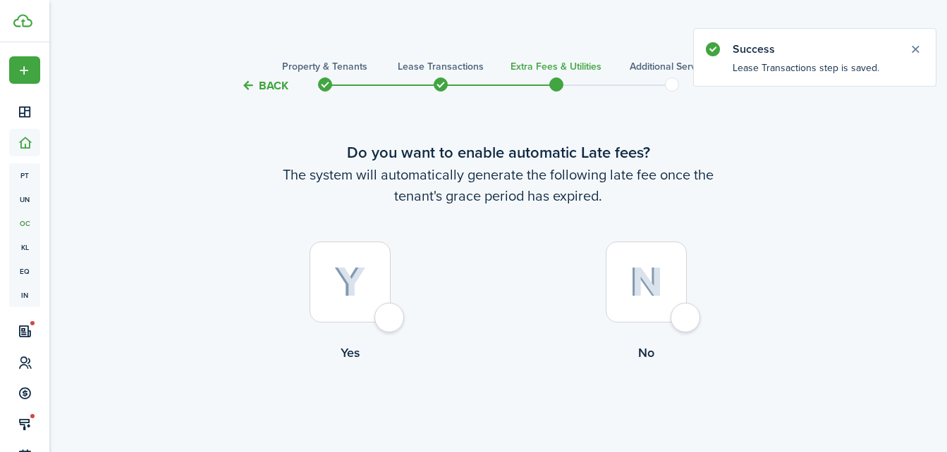
click at [356, 291] on img at bounding box center [350, 282] width 32 height 31
radio input "true"
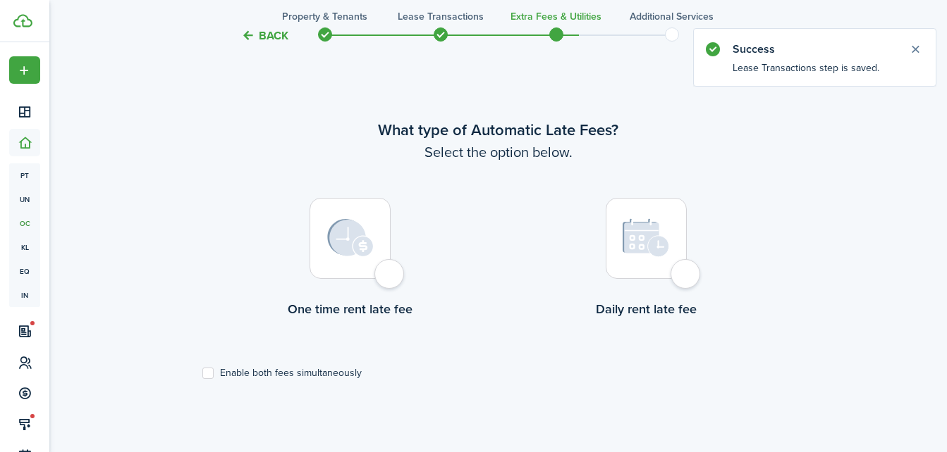
click at [626, 240] on img at bounding box center [645, 237] width 47 height 39
radio input "true"
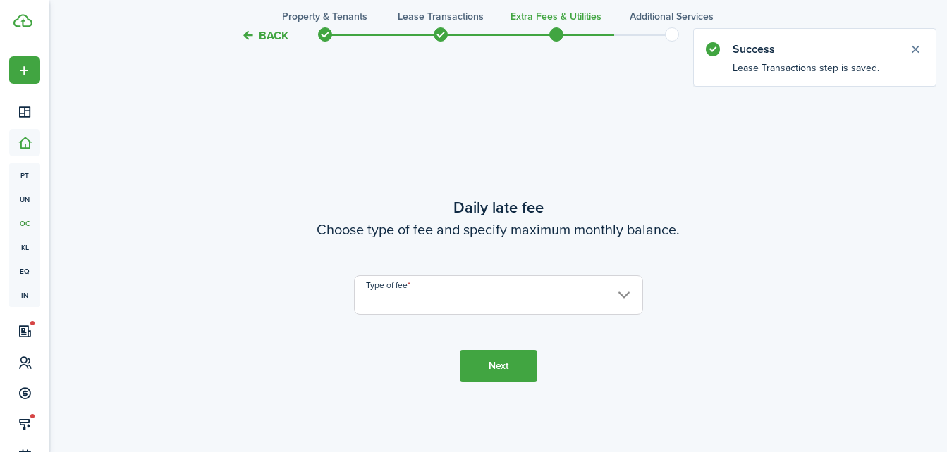
scroll to position [861, 0]
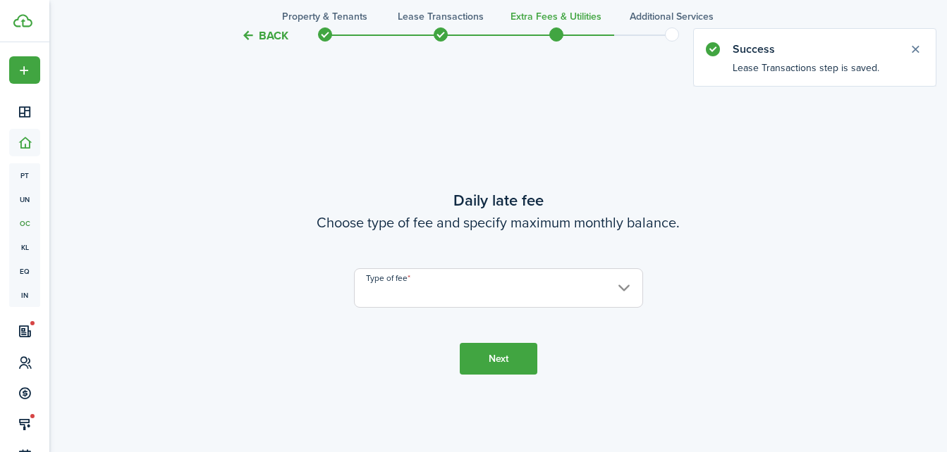
click at [537, 277] on input "Type of fee" at bounding box center [498, 288] width 289 height 39
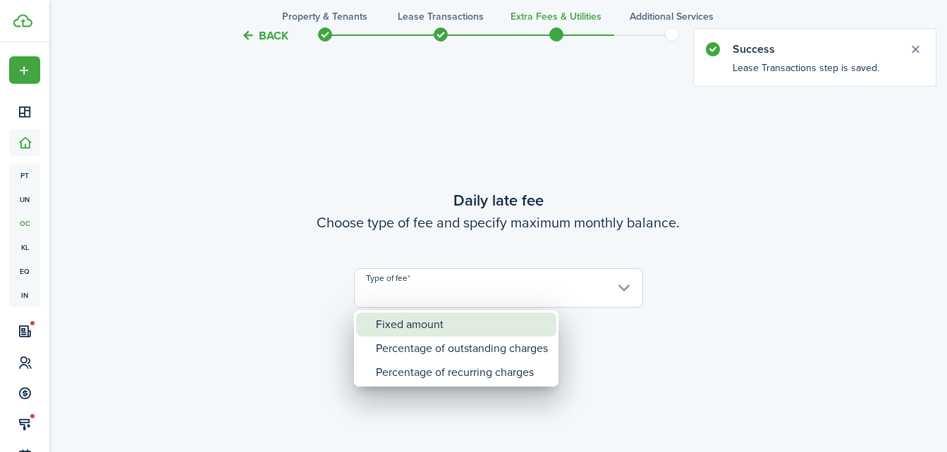
click at [483, 324] on div "Fixed amount" at bounding box center [462, 325] width 172 height 24
type input "Fixed amount"
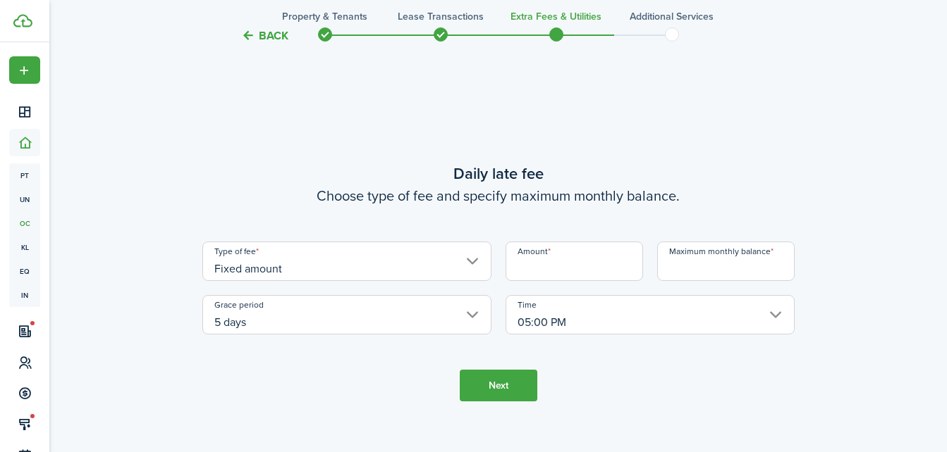
click at [528, 278] on input "Amount" at bounding box center [573, 261] width 137 height 39
type input "$9.00"
type input "$125.00"
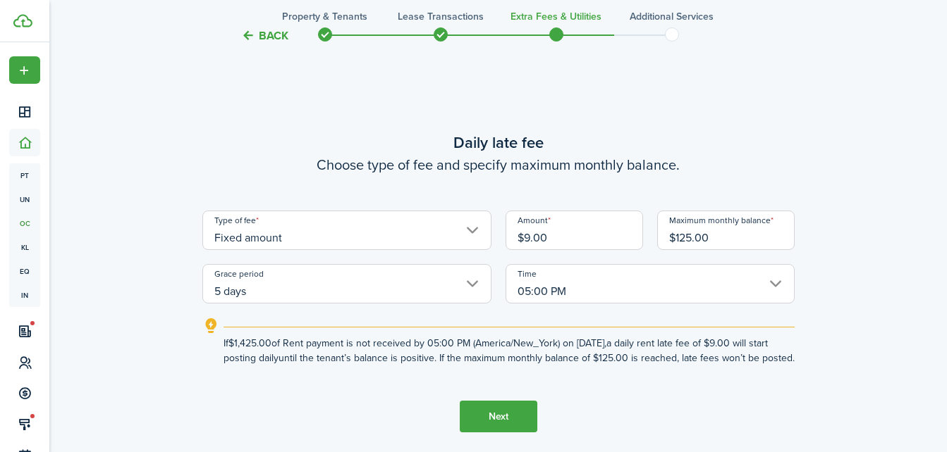
click at [503, 413] on button "Next" at bounding box center [499, 417] width 78 height 32
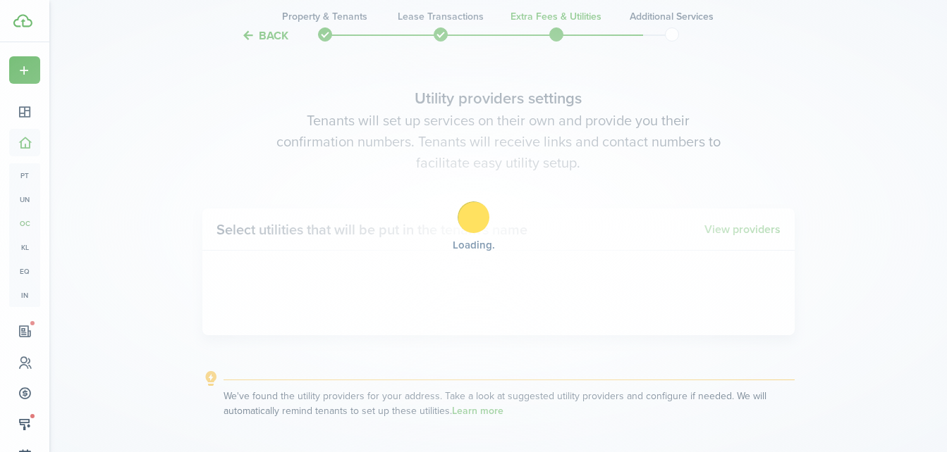
scroll to position [1314, 0]
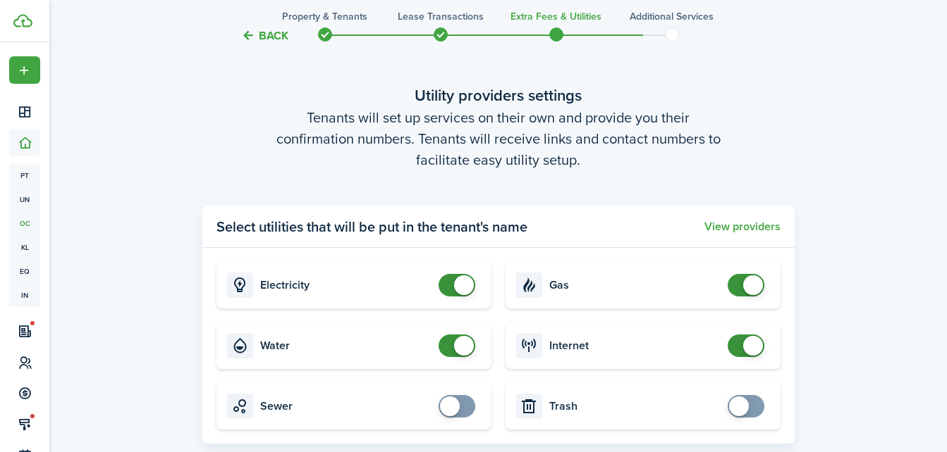
click at [459, 300] on card "Electricity" at bounding box center [353, 285] width 275 height 47
checkbox input "false"
click at [459, 291] on span at bounding box center [464, 286] width 20 height 20
checkbox input "false"
click at [460, 347] on span at bounding box center [464, 346] width 20 height 20
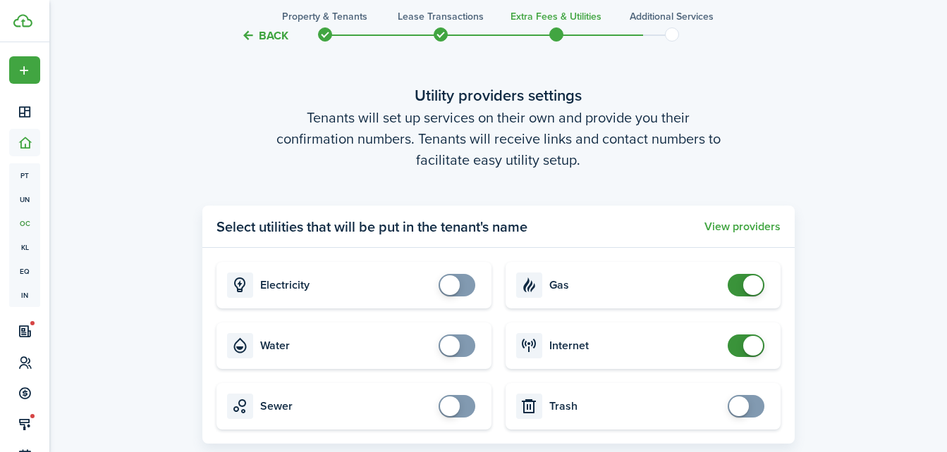
checkbox input "false"
click at [739, 279] on span at bounding box center [746, 285] width 14 height 23
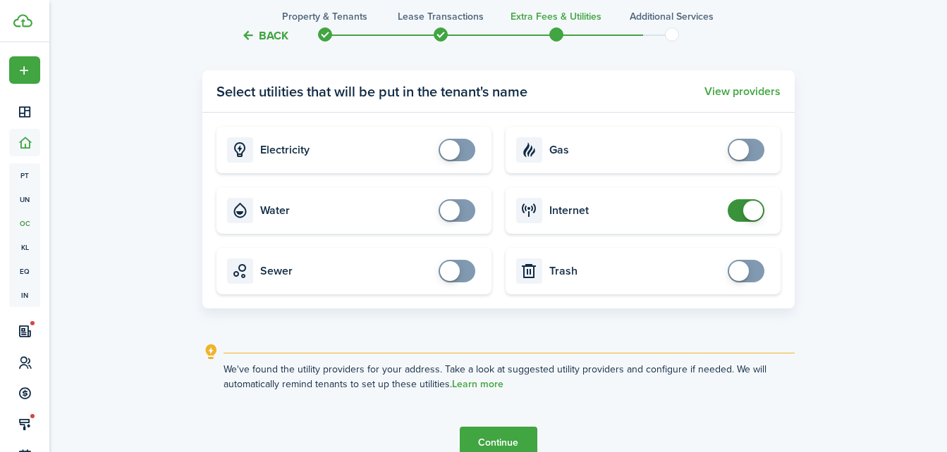
scroll to position [1483, 0]
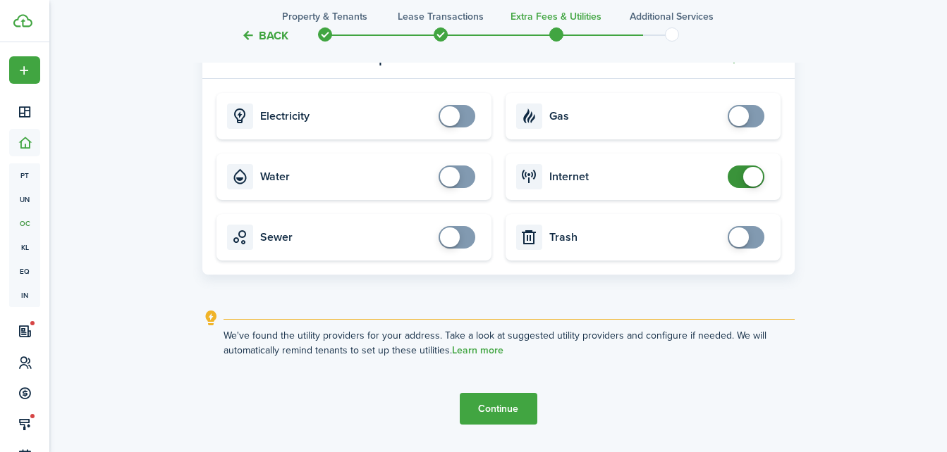
checkbox input "false"
click at [751, 173] on span at bounding box center [753, 177] width 20 height 20
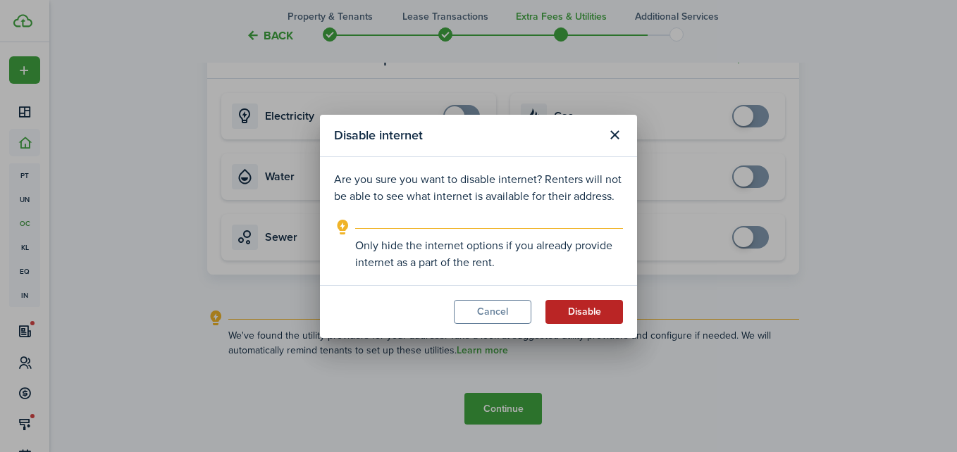
click at [587, 308] on button "Disable" at bounding box center [585, 312] width 78 height 24
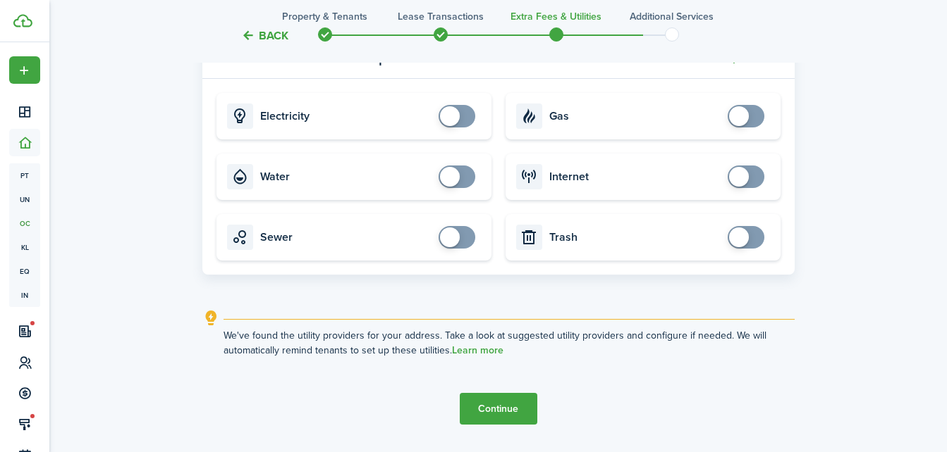
click at [495, 405] on button "Continue" at bounding box center [499, 409] width 78 height 32
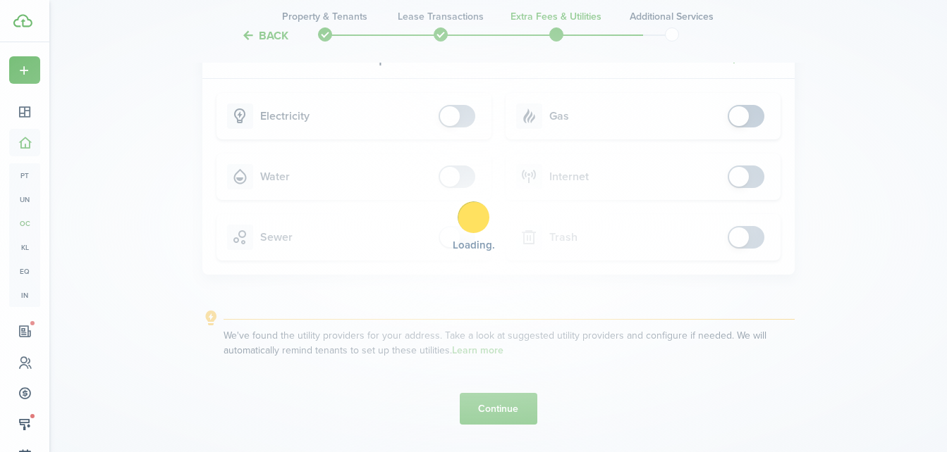
scroll to position [0, 0]
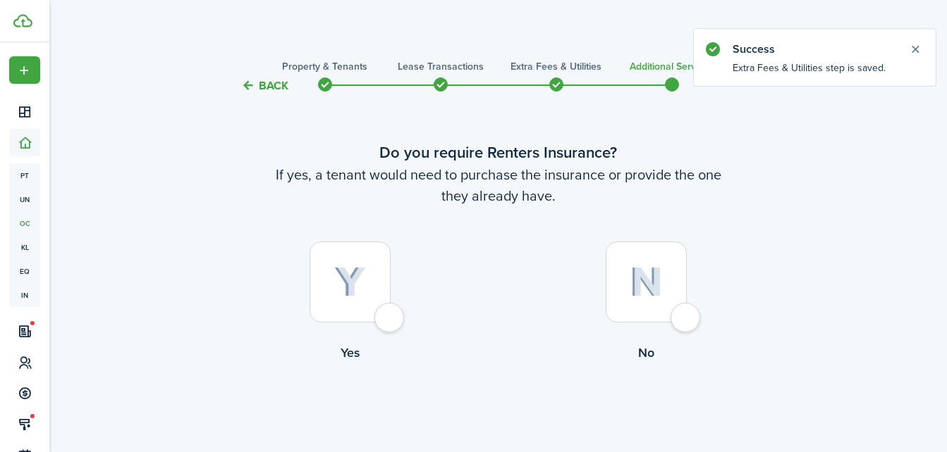
click at [614, 292] on div at bounding box center [645, 282] width 81 height 81
radio input "true"
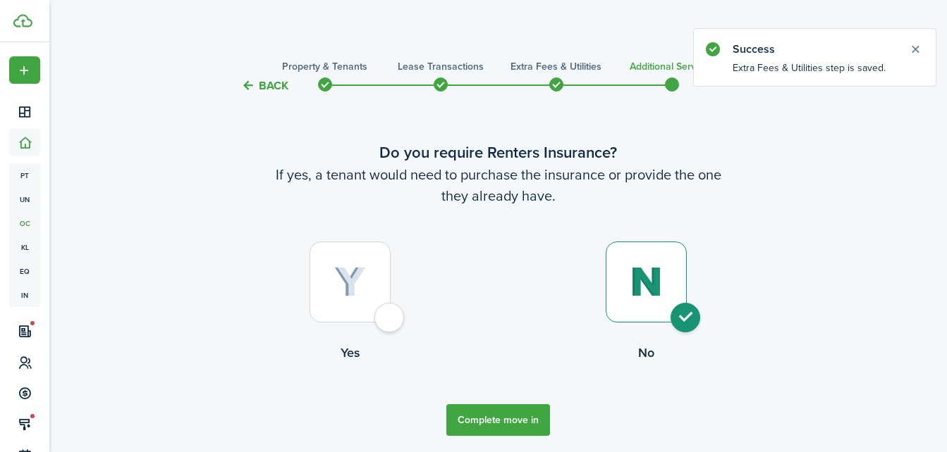
click at [515, 423] on button "Complete move in" at bounding box center [498, 421] width 104 height 32
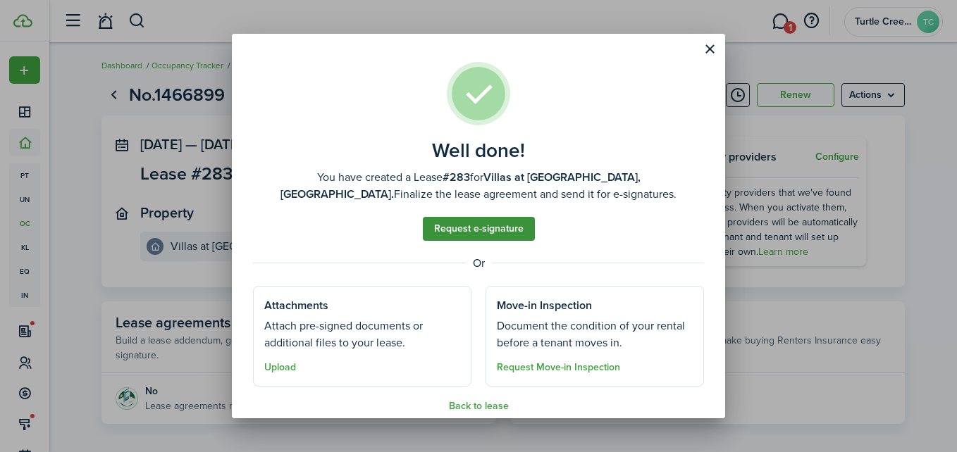
click at [461, 221] on link "Request e-signature" at bounding box center [479, 229] width 112 height 24
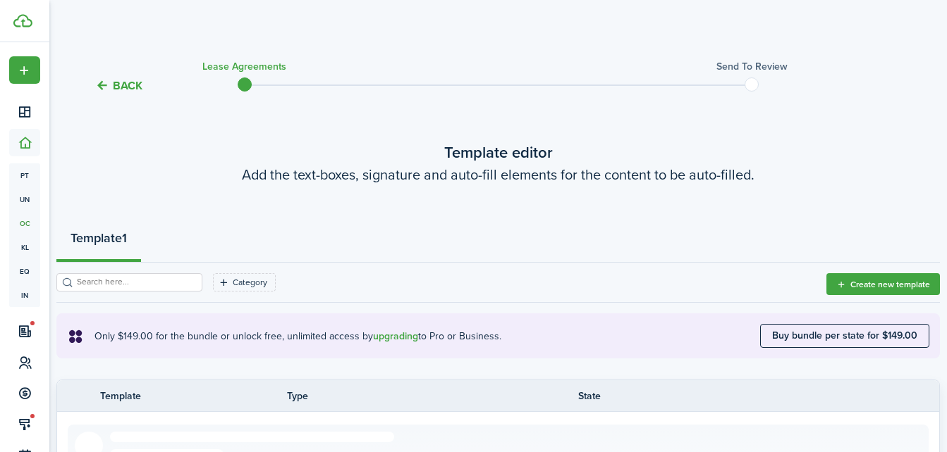
click at [789, 183] on wizard-step-header-description "Add the text-boxes, signature and auto-fill elements for the content to be auto…" at bounding box center [497, 174] width 883 height 21
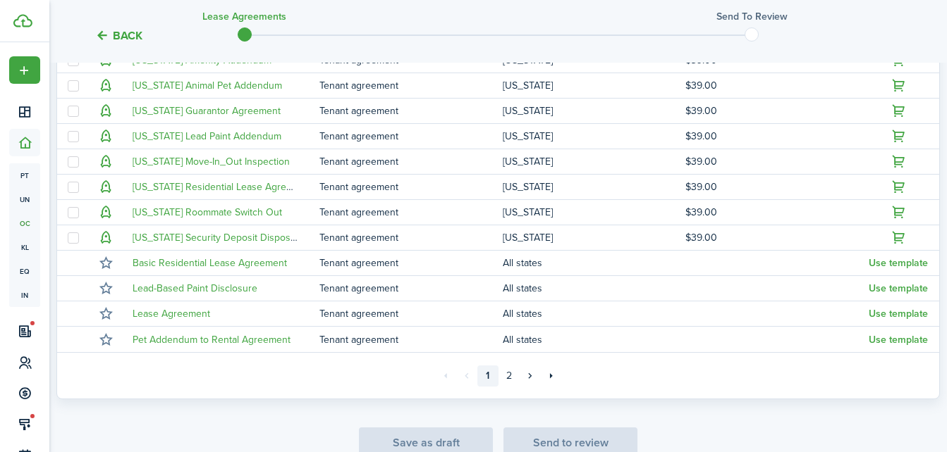
scroll to position [366, 0]
click at [511, 371] on link "2" at bounding box center [508, 374] width 21 height 21
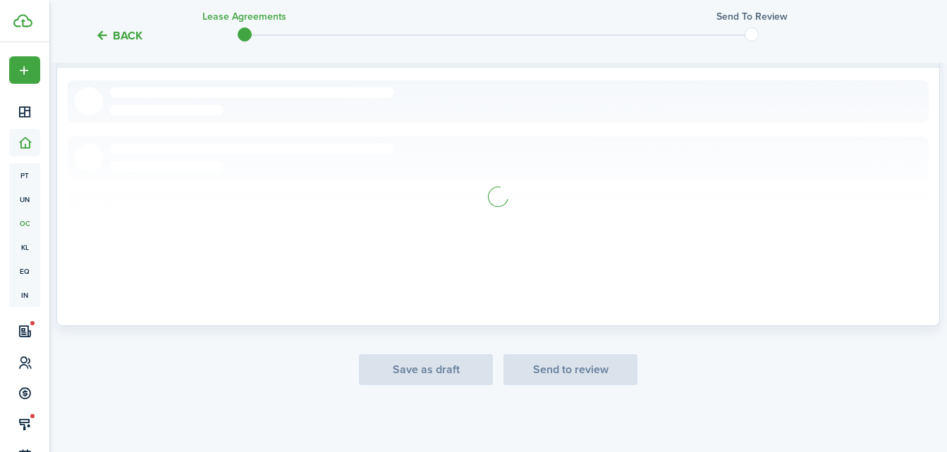
scroll to position [209, 0]
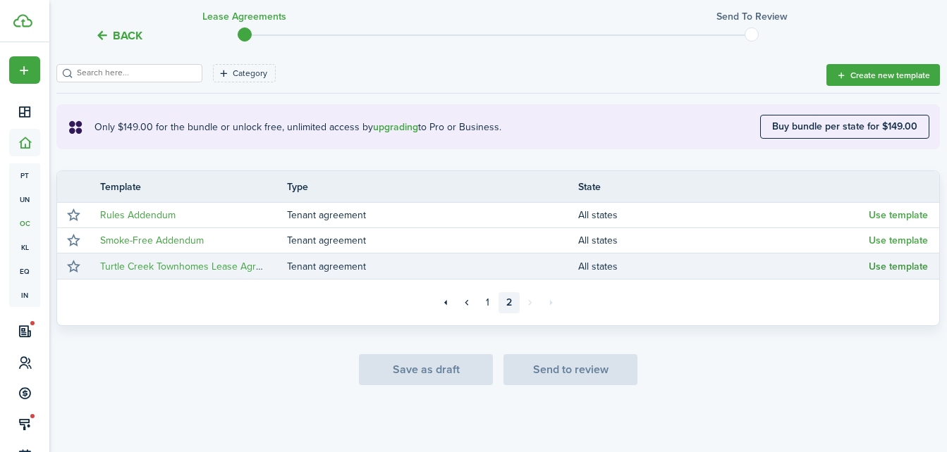
click at [885, 269] on button "Use template" at bounding box center [897, 266] width 59 height 11
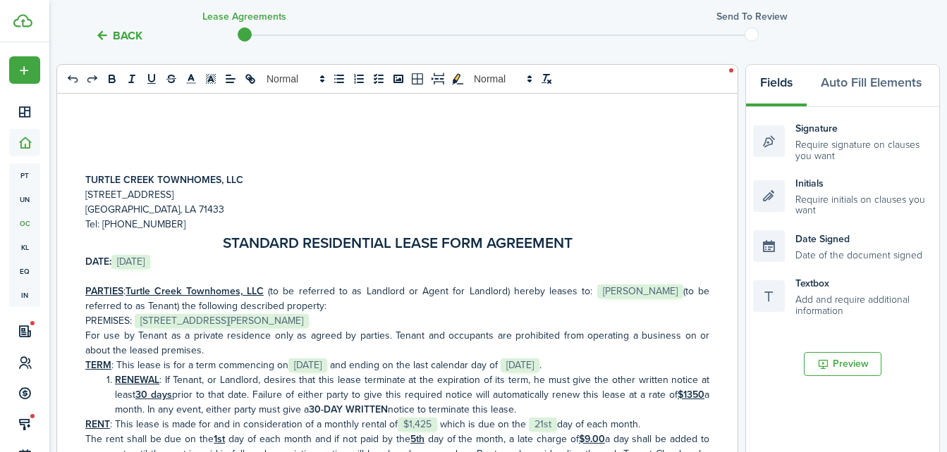
click at [150, 262] on span "[DATE]" at bounding box center [130, 262] width 39 height 14
click at [597, 292] on span "[PERSON_NAME]" at bounding box center [640, 292] width 86 height 14
drag, startPoint x: 552, startPoint y: 292, endPoint x: 620, endPoint y: 295, distance: 67.7
click at [620, 295] on p "PARTIES : Turtle Creek Townhomes, LLC (to be referred to as Landlord or Agent f…" at bounding box center [397, 299] width 624 height 30
click at [106, 80] on icon "bold" at bounding box center [112, 79] width 13 height 13
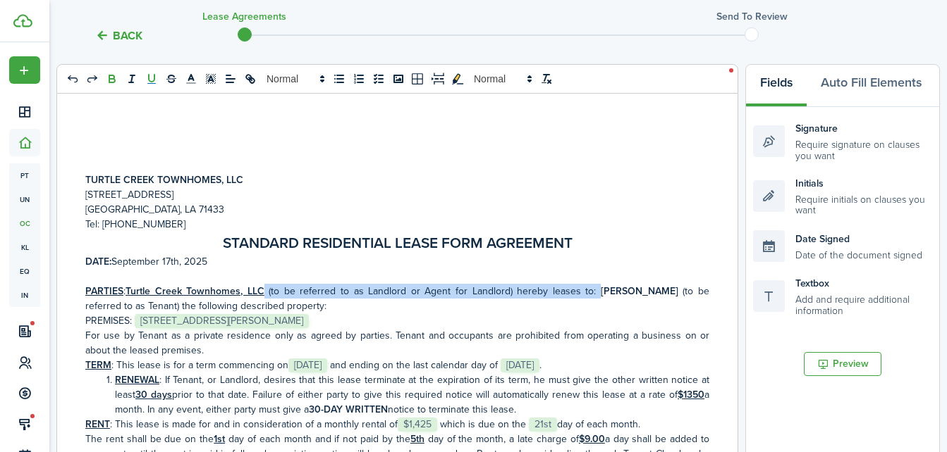
click at [142, 86] on button "underline" at bounding box center [152, 78] width 20 height 17
click at [245, 321] on span "[STREET_ADDRESS][PERSON_NAME]" at bounding box center [222, 321] width 174 height 14
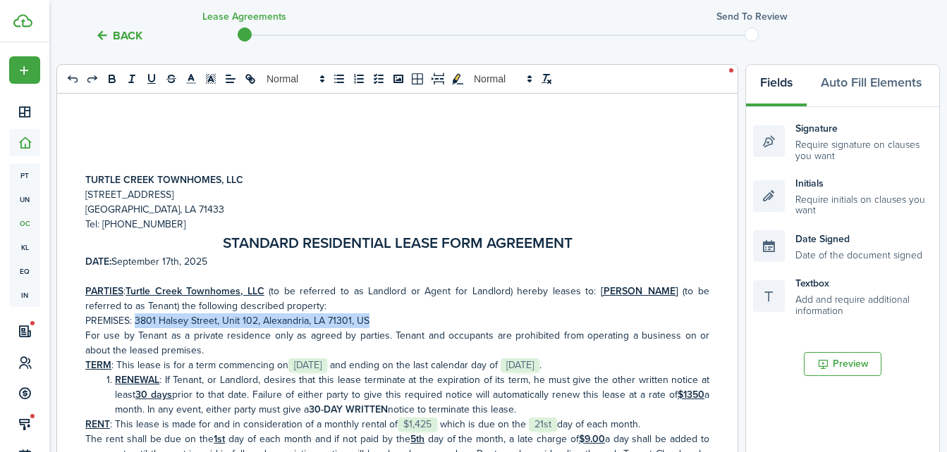
drag, startPoint x: 122, startPoint y: 321, endPoint x: 352, endPoint y: 321, distance: 230.5
click at [352, 321] on p "PREMISES: ﻿[STREET_ADDRESS][PERSON_NAME] ﻿" at bounding box center [397, 321] width 624 height 15
click at [109, 82] on icon "bold" at bounding box center [112, 81] width 6 height 4
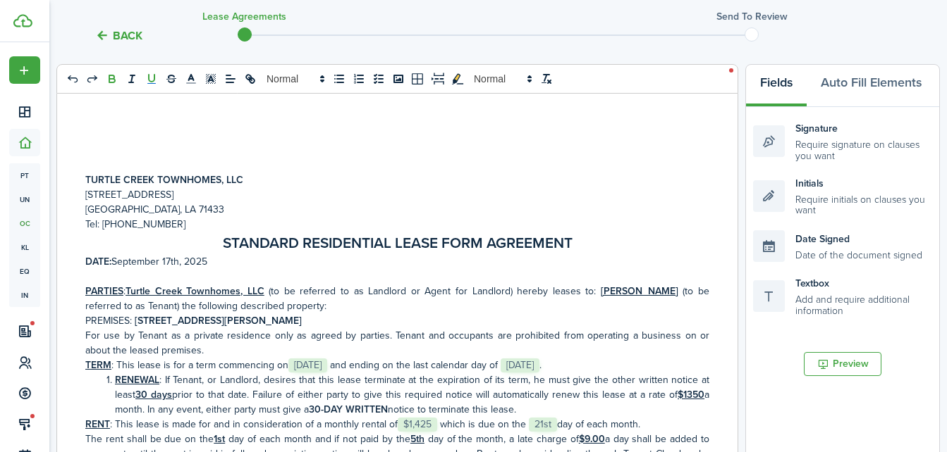
click at [145, 82] on icon "underline" at bounding box center [151, 79] width 13 height 13
click at [851, 393] on document-aside-settings "Fields Auto Fill Elements Signature Require signature on clauses you want Initi…" at bounding box center [842, 356] width 195 height 584
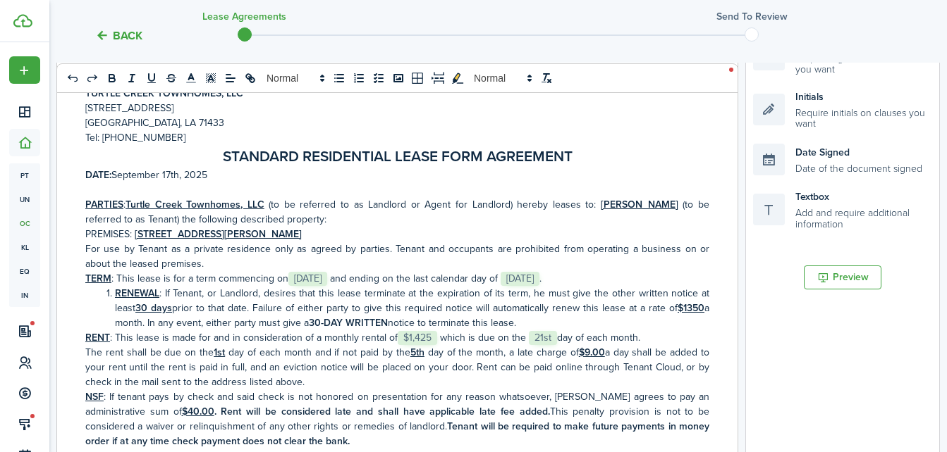
scroll to position [300, 0]
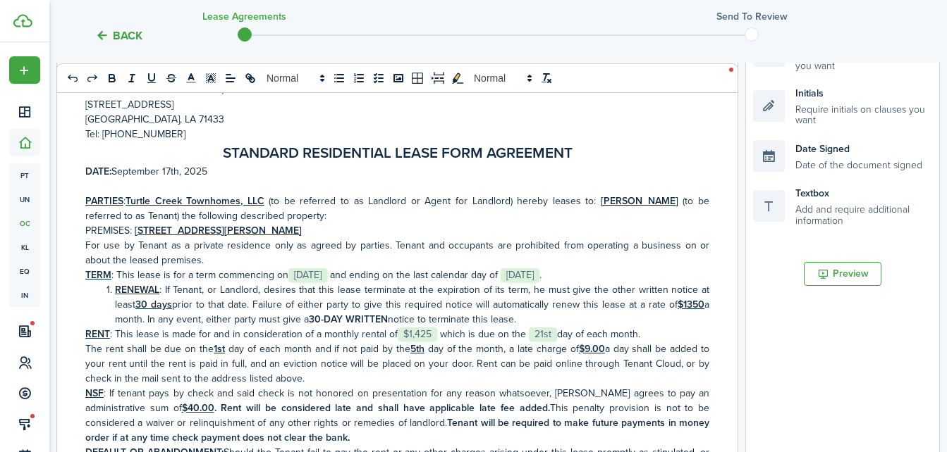
click at [321, 271] on span "[DATE]" at bounding box center [307, 276] width 39 height 14
click at [330, 272] on p "TERM : This lease is for a term commencing on ﻿September 31st, 2025,﻿ and endin…" at bounding box center [397, 275] width 624 height 15
drag, startPoint x: 273, startPoint y: 281, endPoint x: 368, endPoint y: 278, distance: 94.5
click at [368, 278] on p "TERM : This lease is for a term commencing on ﻿[DATE],﻿ and ending on the last …" at bounding box center [397, 275] width 624 height 15
click at [106, 74] on icon "bold" at bounding box center [112, 78] width 13 height 13
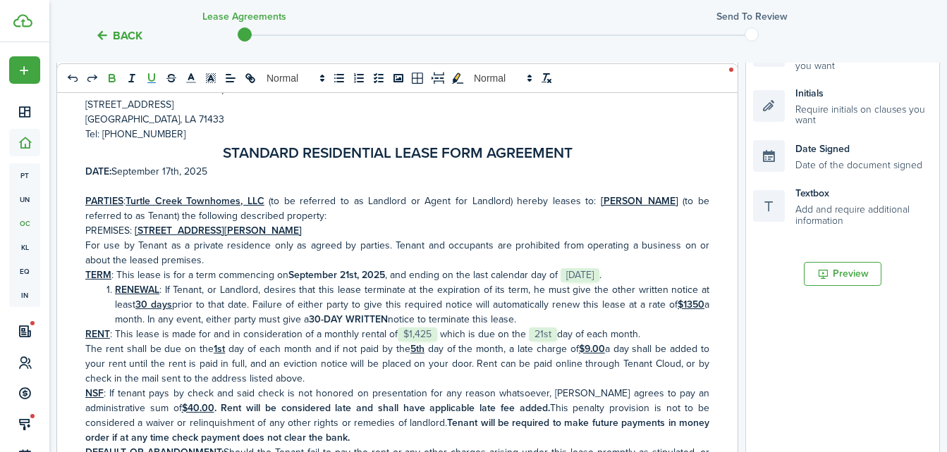
click at [145, 84] on icon "underline" at bounding box center [151, 78] width 13 height 13
click at [579, 281] on span "[DATE]" at bounding box center [579, 276] width 39 height 14
drag, startPoint x: 544, startPoint y: 271, endPoint x: 628, endPoint y: 278, distance: 84.2
click at [628, 278] on p "TERM : This lease is for a term commencing on ﻿[DATE] ,﻿ and ending on the last…" at bounding box center [397, 275] width 624 height 15
click at [106, 76] on icon "bold" at bounding box center [112, 78] width 13 height 13
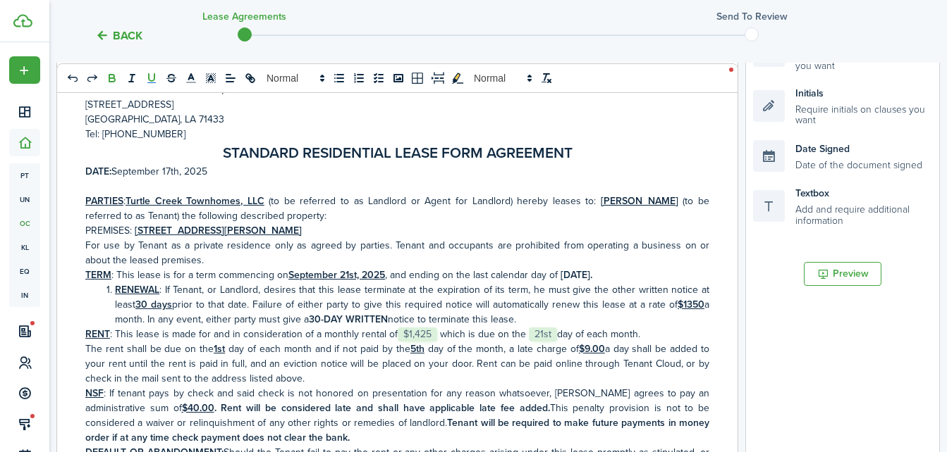
click at [147, 83] on rect "underline" at bounding box center [151, 82] width 8 height 1
click at [861, 431] on document-aside-settings "Fields Auto Fill Elements Signature Require signature on clauses you want Initi…" at bounding box center [842, 266] width 195 height 584
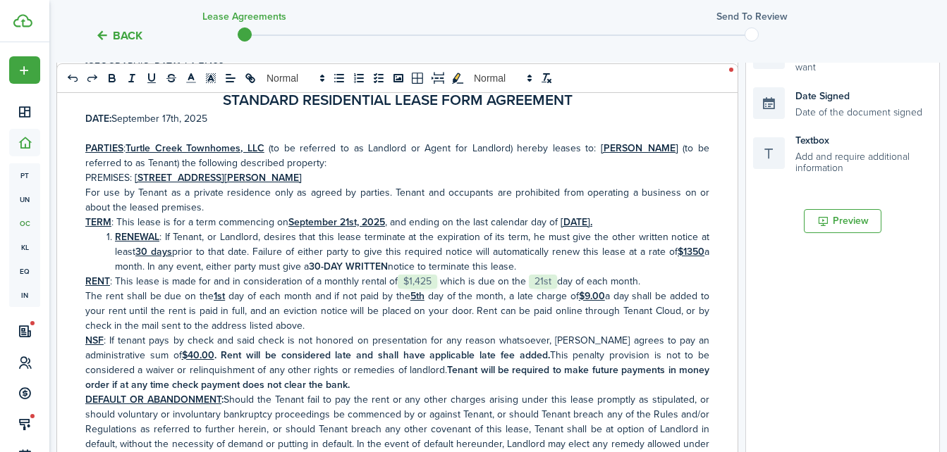
scroll to position [356, 0]
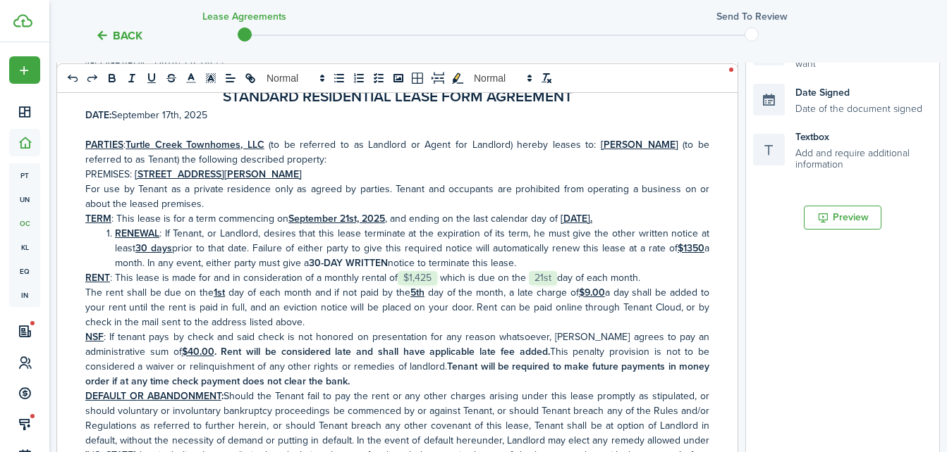
click at [677, 254] on u "$1350" at bounding box center [690, 248] width 27 height 15
click at [409, 274] on span "$1,425" at bounding box center [416, 278] width 39 height 14
drag, startPoint x: 381, startPoint y: 281, endPoint x: 424, endPoint y: 283, distance: 43.1
click at [424, 283] on p "RENT : This lease is made for and in consideration of a monthly rental of ﻿$1,4…" at bounding box center [397, 278] width 624 height 15
click at [106, 78] on icon "bold" at bounding box center [112, 78] width 13 height 13
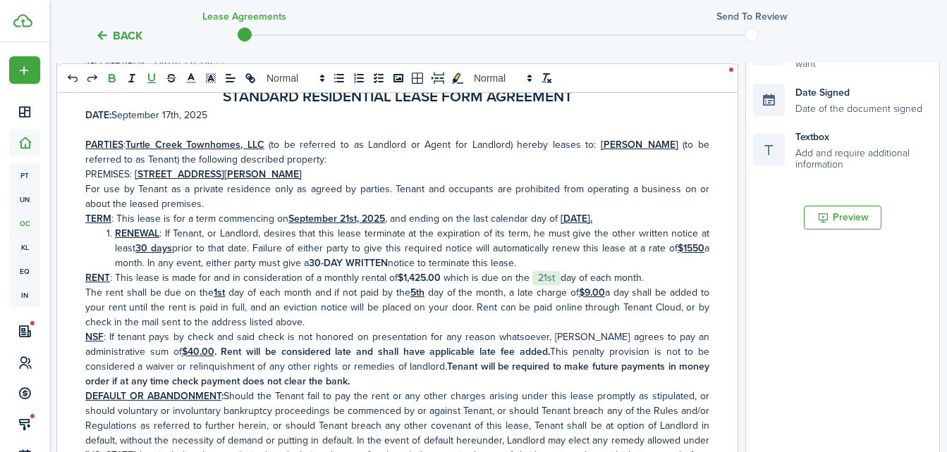
click at [145, 78] on icon "underline" at bounding box center [151, 78] width 13 height 13
click at [532, 273] on span "21st" at bounding box center [546, 278] width 28 height 14
drag, startPoint x: 514, startPoint y: 281, endPoint x: 532, endPoint y: 281, distance: 18.3
click at [532, 281] on p "RENT : This lease is made for and in consideration of a monthly rental of ﻿$1,4…" at bounding box center [397, 278] width 624 height 15
click at [109, 80] on icon "bold" at bounding box center [112, 80] width 6 height 4
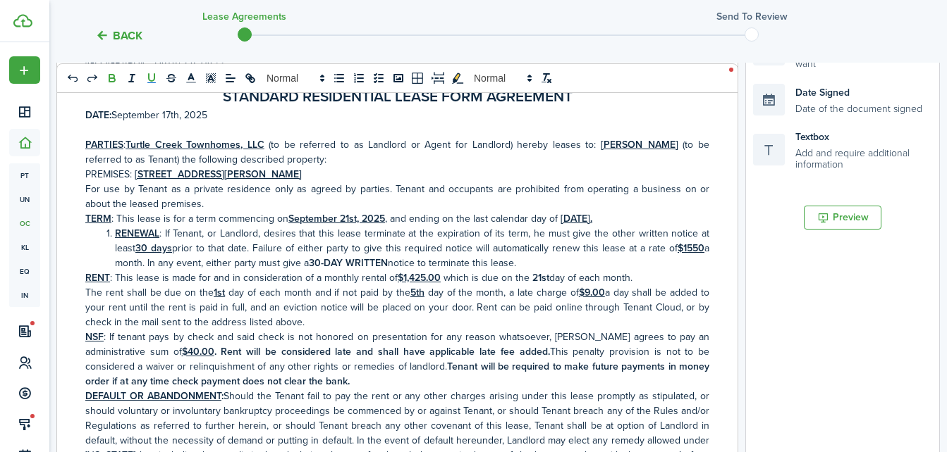
click at [144, 78] on button "underline" at bounding box center [152, 78] width 20 height 17
click at [214, 292] on u "1st" at bounding box center [219, 292] width 11 height 15
drag, startPoint x: 197, startPoint y: 294, endPoint x: 204, endPoint y: 292, distance: 7.2
click at [204, 292] on p "The rent shall be due on the 2 1st day of each month and if not paid by the 5th…" at bounding box center [397, 307] width 624 height 44
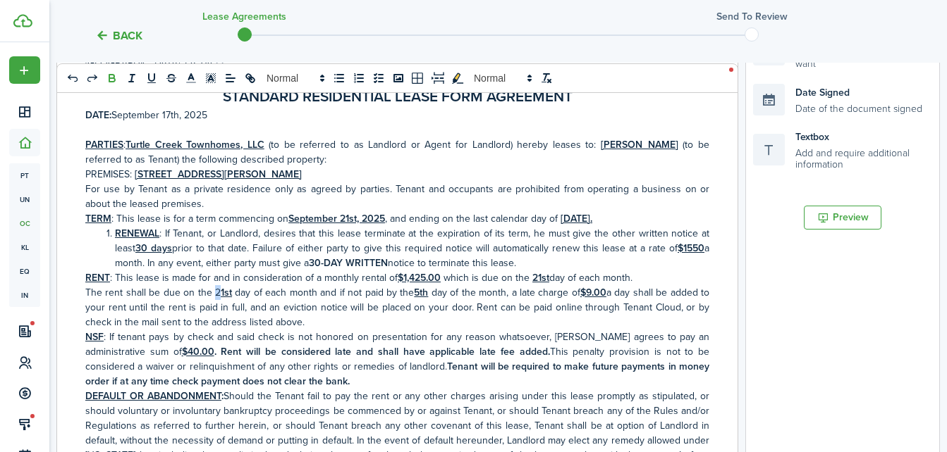
click at [109, 82] on icon "bold" at bounding box center [112, 80] width 6 height 4
click at [147, 82] on rect "underline" at bounding box center [151, 82] width 8 height 1
click at [298, 291] on p "The rent shall be due on the 21st day of each month and if not paid by the 5th …" at bounding box center [397, 307] width 624 height 44
click at [414, 293] on u "5th" at bounding box center [421, 292] width 14 height 15
click at [396, 293] on p "The rent shall be due on the 21st day of each month, and if not paid by the 2 5…" at bounding box center [397, 307] width 624 height 44
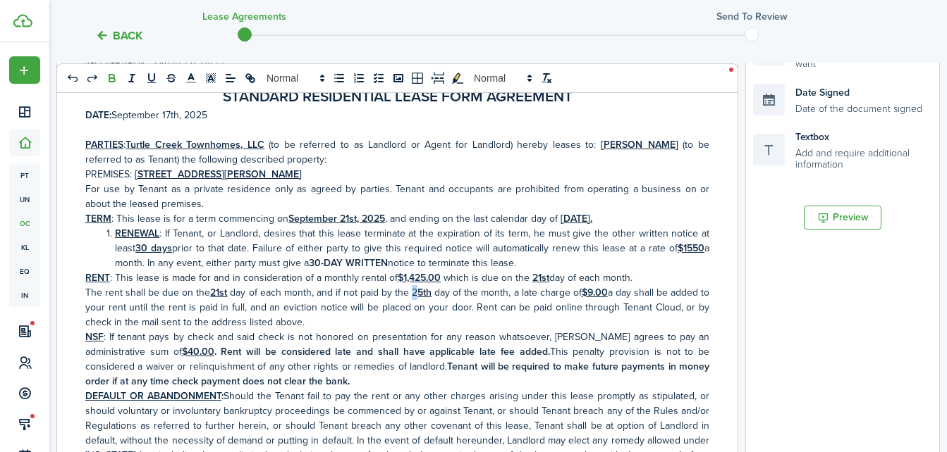
click at [102, 70] on button "bold" at bounding box center [112, 78] width 20 height 17
click at [145, 82] on icon "underline" at bounding box center [151, 78] width 13 height 13
click at [511, 328] on p "The rent shall be due on the 21st day of each month, and if not paid by the 25t…" at bounding box center [397, 307] width 624 height 44
click at [759, 406] on document-aside-settings "Fields Auto Fill Elements Signature Require signature on clauses you want Initi…" at bounding box center [842, 210] width 195 height 584
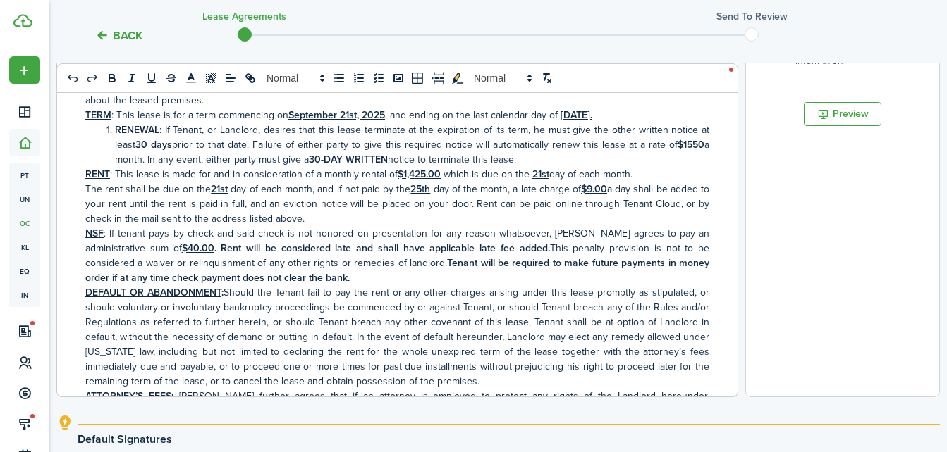
scroll to position [412, 0]
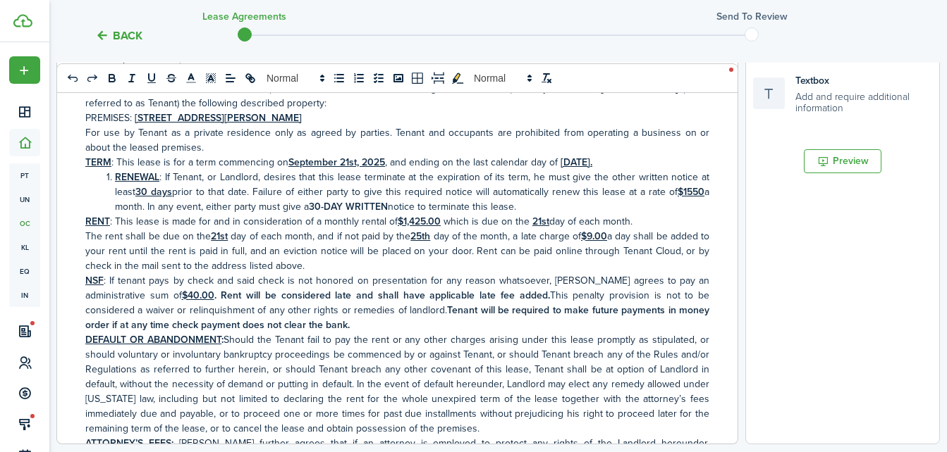
click at [407, 261] on p "The rent shall be due on the 21st day of each month, and if not paid by the 25t…" at bounding box center [397, 251] width 624 height 44
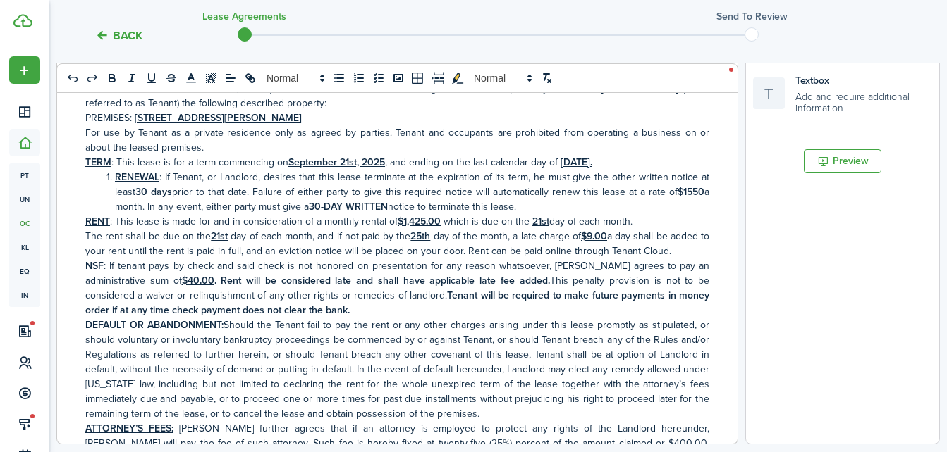
click at [757, 383] on document-aside-settings "Fields Auto Fill Elements Signature Require signature on clauses you want Initi…" at bounding box center [842, 153] width 195 height 584
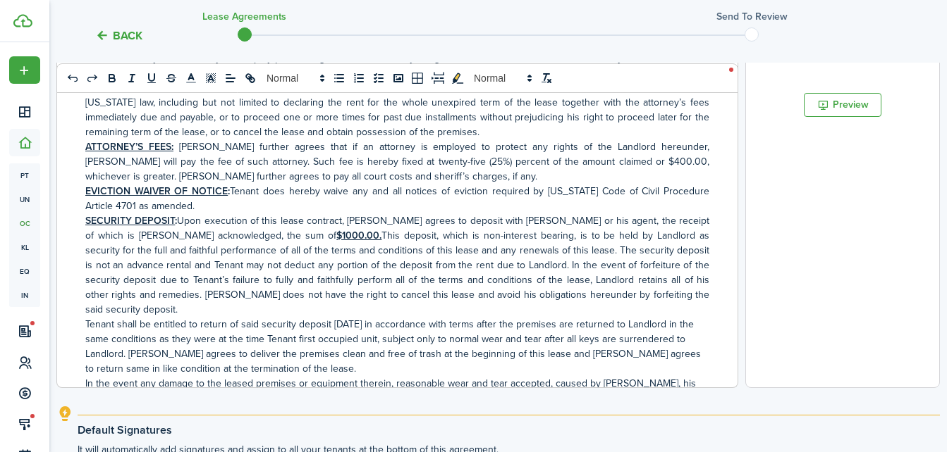
scroll to position [272, 0]
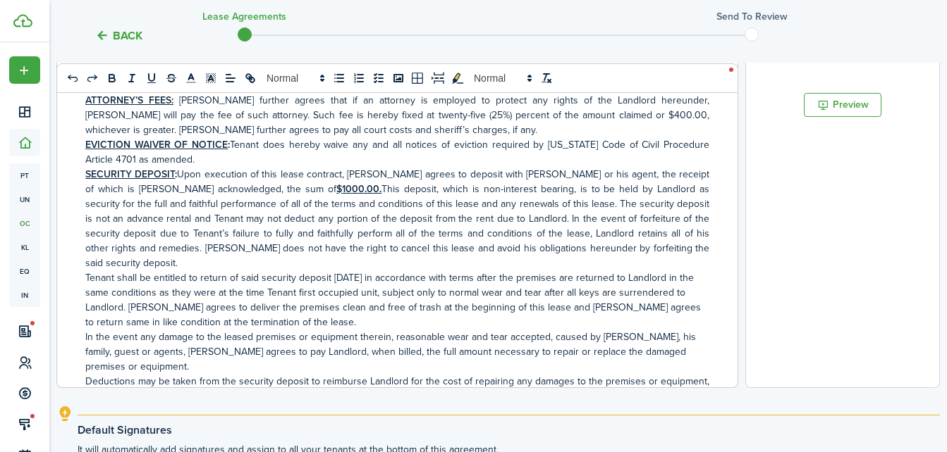
click at [336, 192] on u "$1000.00." at bounding box center [358, 189] width 45 height 15
click at [336, 195] on u "$1000.00." at bounding box center [358, 189] width 45 height 15
click at [904, 249] on document-aside-settings "Fields Auto Fill Elements Signature Require signature on clauses you want Initi…" at bounding box center [842, 97] width 195 height 584
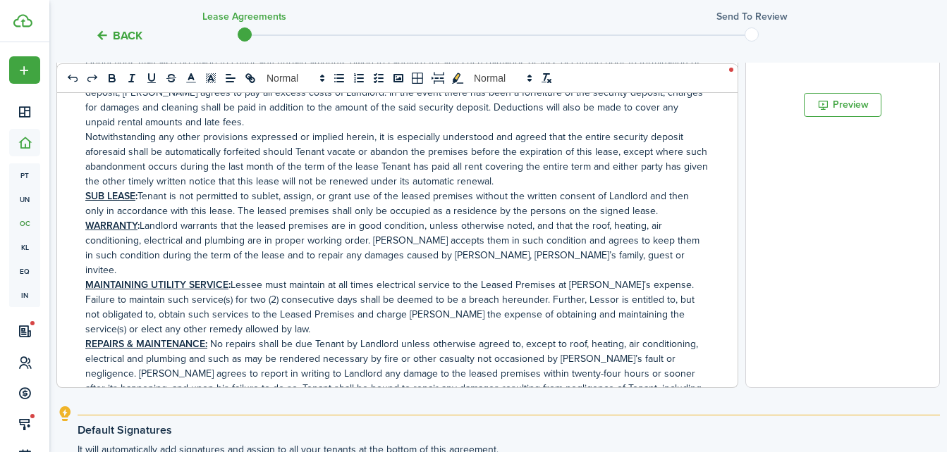
scroll to position [648, 0]
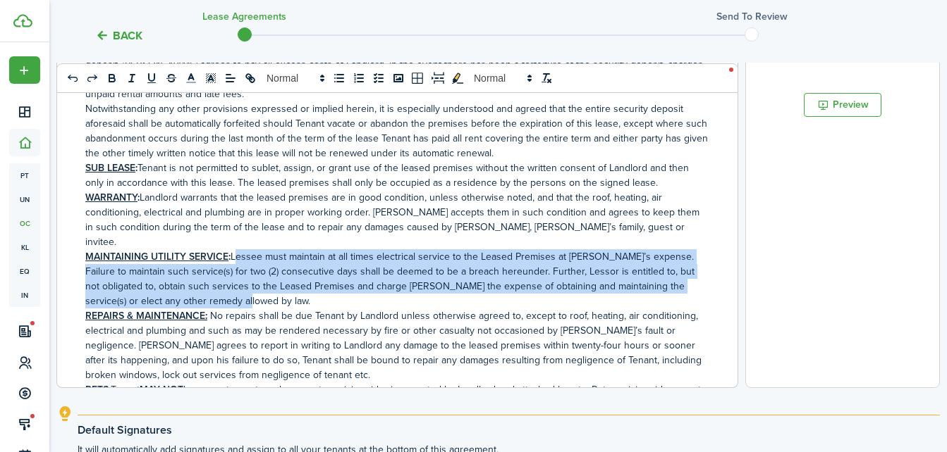
drag, startPoint x: 221, startPoint y: 215, endPoint x: 242, endPoint y: 262, distance: 51.7
click at [242, 262] on p "MAINTAINING UTILITY SERVICE : Lessee must maintain at all times electrical serv…" at bounding box center [397, 278] width 624 height 59
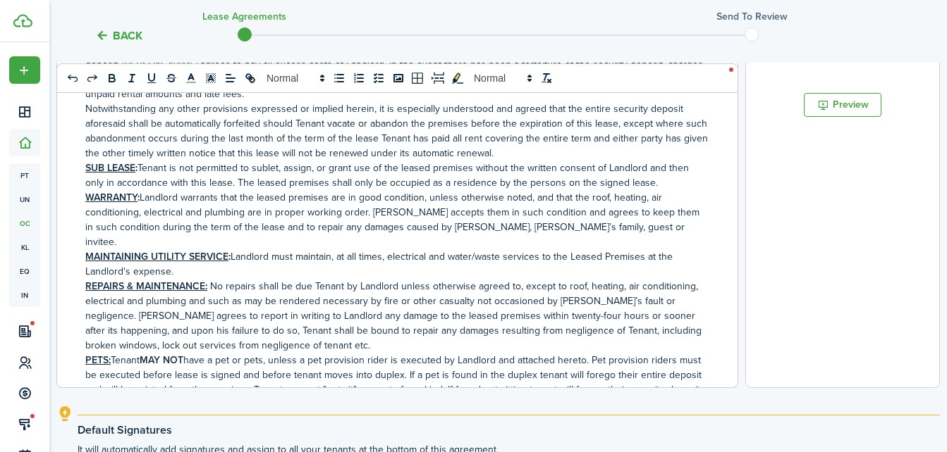
click at [762, 320] on document-aside-settings "Fields Auto Fill Elements Signature Require signature on clauses you want Initi…" at bounding box center [842, 97] width 195 height 584
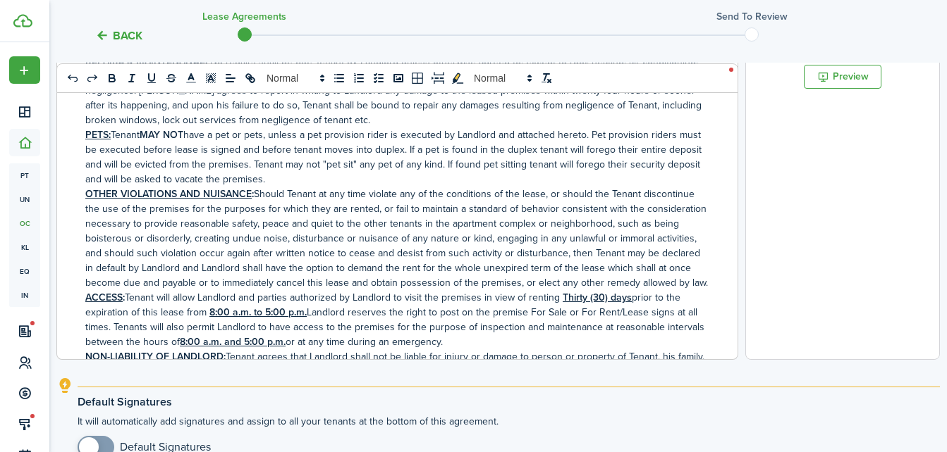
scroll to position [419, 0]
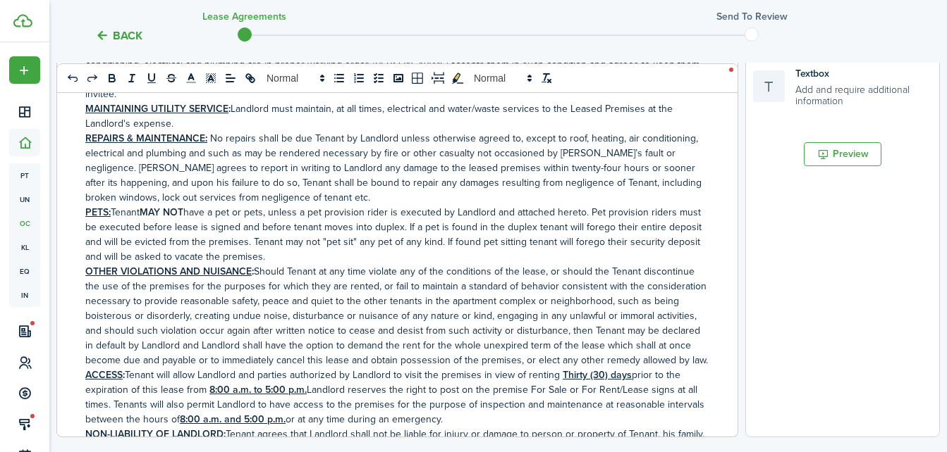
drag, startPoint x: 101, startPoint y: 171, endPoint x: 261, endPoint y: 207, distance: 164.1
click at [261, 207] on p "PETS: Tenant MAY NOT have a pet or pets, unless a pet provision rider is execut…" at bounding box center [397, 234] width 624 height 59
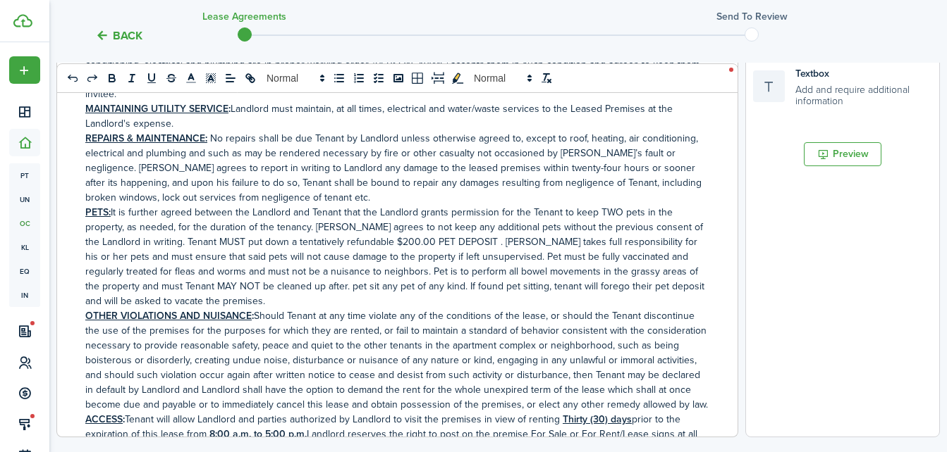
click at [586, 205] on p "PETS: It is further agreed between the Landlord and Tenant that the Landlord gr…" at bounding box center [397, 257] width 624 height 104
drag, startPoint x: 583, startPoint y: 167, endPoint x: 606, endPoint y: 172, distance: 23.8
click at [606, 205] on p "PETS: It is further agreed between the Landlord and Tenant that the Landlord gr…" at bounding box center [397, 257] width 624 height 104
click at [583, 205] on p "PETS: It is further agreed between the Landlord and Tenant that the Landlord gr…" at bounding box center [397, 257] width 624 height 104
drag, startPoint x: 583, startPoint y: 172, endPoint x: 591, endPoint y: 171, distance: 8.6
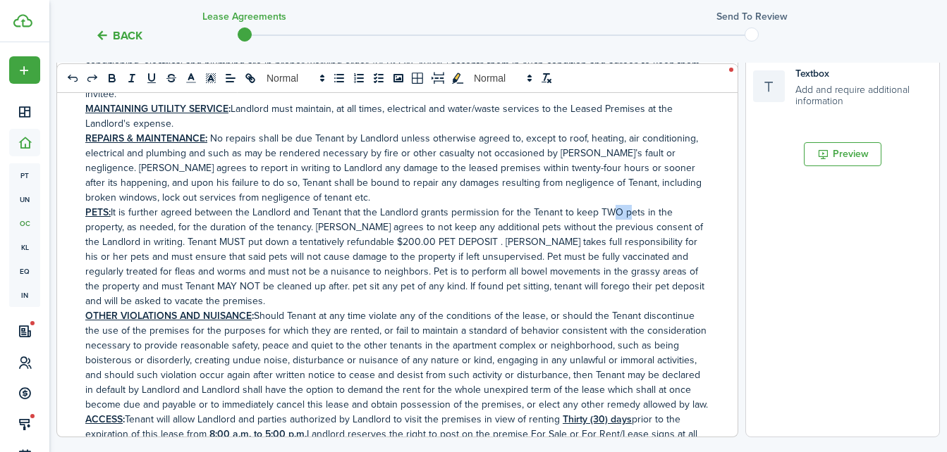
click at [591, 205] on p "PETS: It is further agreed between the Landlord and Tenant that the Landlord gr…" at bounding box center [397, 257] width 624 height 104
click at [109, 79] on icon "bold" at bounding box center [112, 80] width 6 height 4
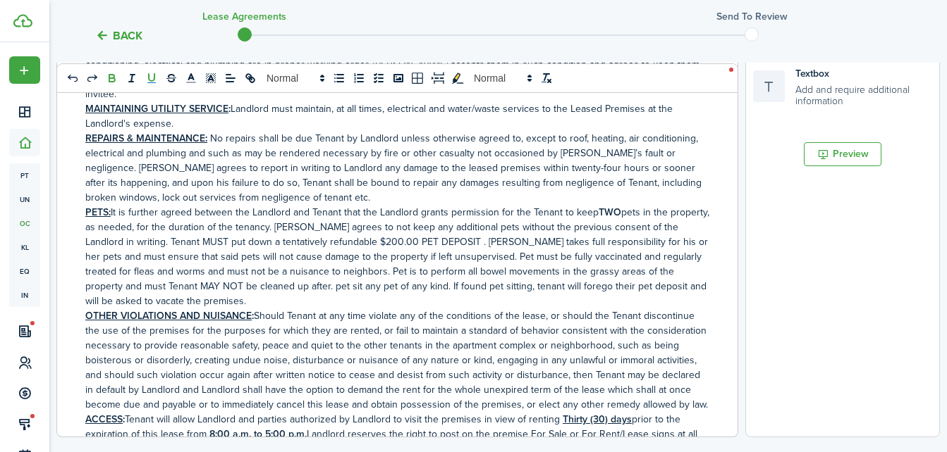
click at [149, 78] on icon "underline" at bounding box center [152, 77] width 6 height 7
drag, startPoint x: 187, startPoint y: 199, endPoint x: 213, endPoint y: 203, distance: 26.4
click at [213, 205] on p "PETS: It is further agreed between the Landlord and Tenant that the Landlord gr…" at bounding box center [397, 257] width 624 height 104
click at [109, 82] on icon "bold" at bounding box center [112, 80] width 6 height 4
click at [145, 75] on icon "underline" at bounding box center [151, 78] width 13 height 13
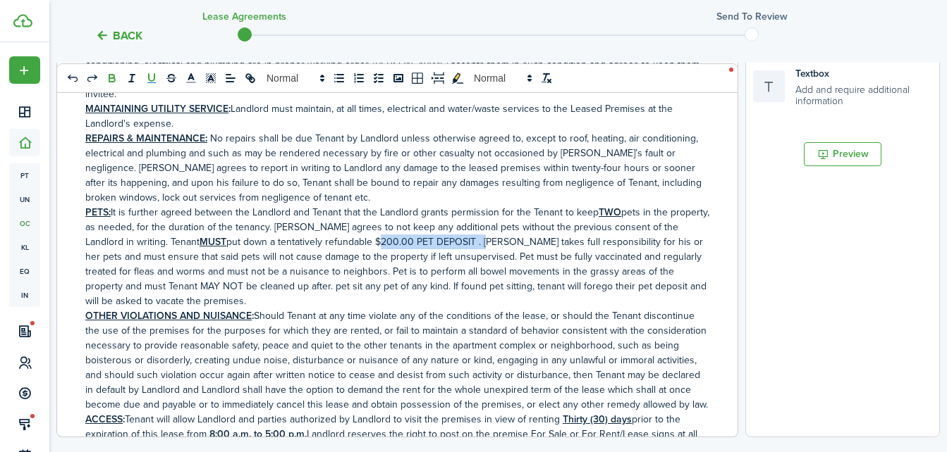
drag, startPoint x: 365, startPoint y: 202, endPoint x: 470, endPoint y: 199, distance: 105.1
click at [470, 205] on p "PETS: It is further agreed between the Landlord and Tenant that the Landlord gr…" at bounding box center [397, 257] width 624 height 104
click at [109, 82] on icon "bold" at bounding box center [112, 80] width 6 height 4
click at [145, 74] on icon "underline" at bounding box center [151, 78] width 13 height 13
click at [93, 244] on p "PETS: It is further agreed between the Landlord and Tenant that the Landlord gr…" at bounding box center [397, 257] width 624 height 104
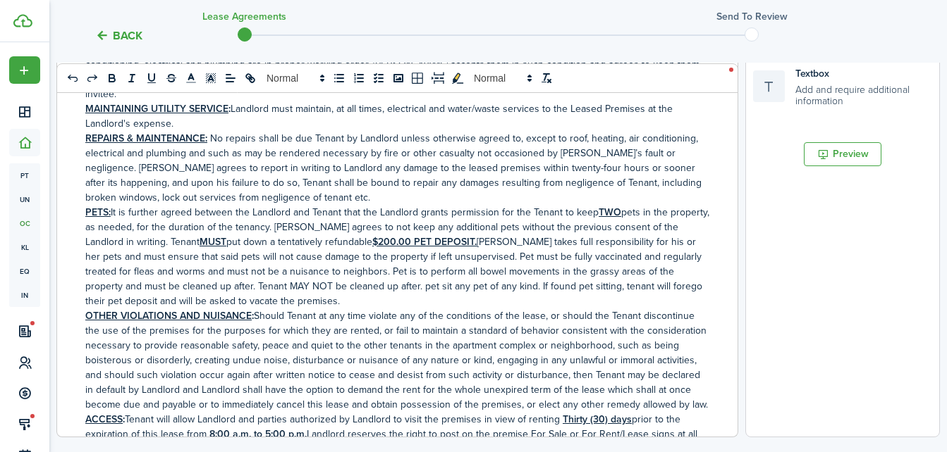
click at [345, 245] on p "PETS: It is further agreed between the Landlord and Tenant that the Landlord gr…" at bounding box center [397, 257] width 624 height 104
click at [290, 262] on p "PETS: It is further agreed between the Landlord and Tenant that the Landlord gr…" at bounding box center [397, 257] width 624 height 104
drag, startPoint x: 218, startPoint y: 243, endPoint x: 256, endPoint y: 246, distance: 37.5
click at [256, 246] on p "PETS: It is further agreed between the Landlord and Tenant that the Landlord gr…" at bounding box center [397, 257] width 624 height 104
click at [106, 80] on icon "bold" at bounding box center [112, 78] width 13 height 13
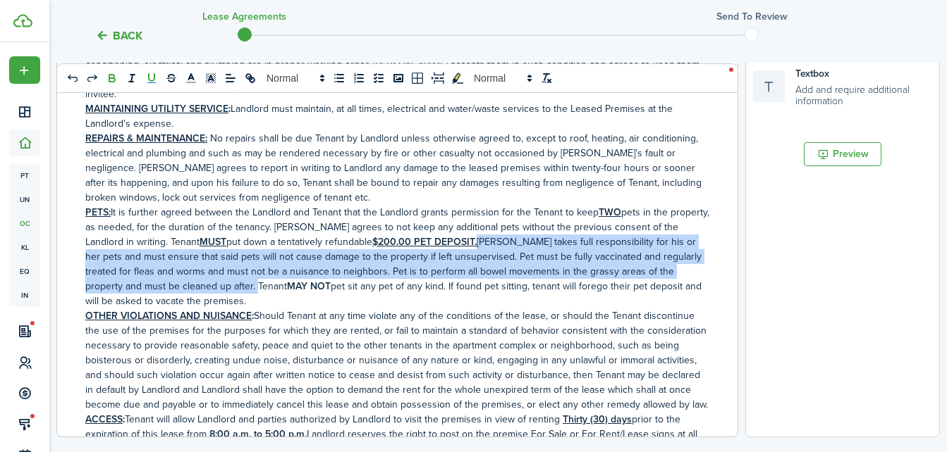
click at [145, 82] on icon "underline" at bounding box center [151, 78] width 13 height 13
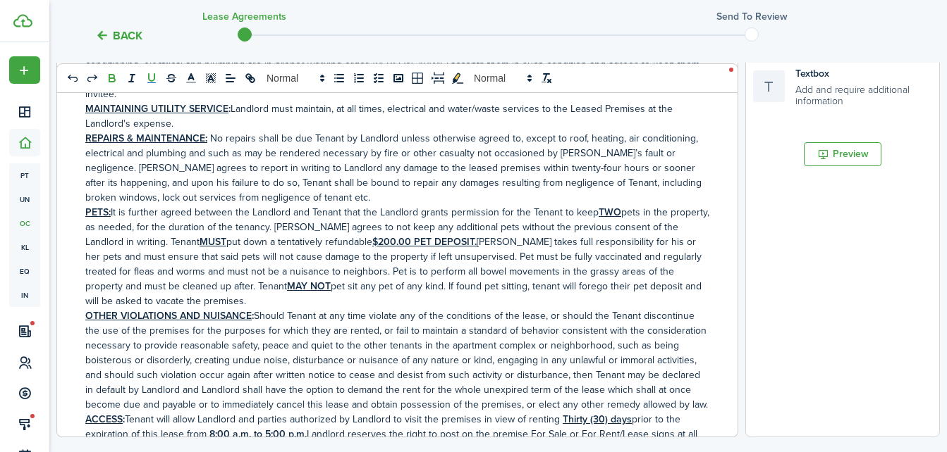
click at [332, 254] on p "PETS: It is further agreed between the Landlord and Tenant that the Landlord gr…" at bounding box center [397, 257] width 624 height 104
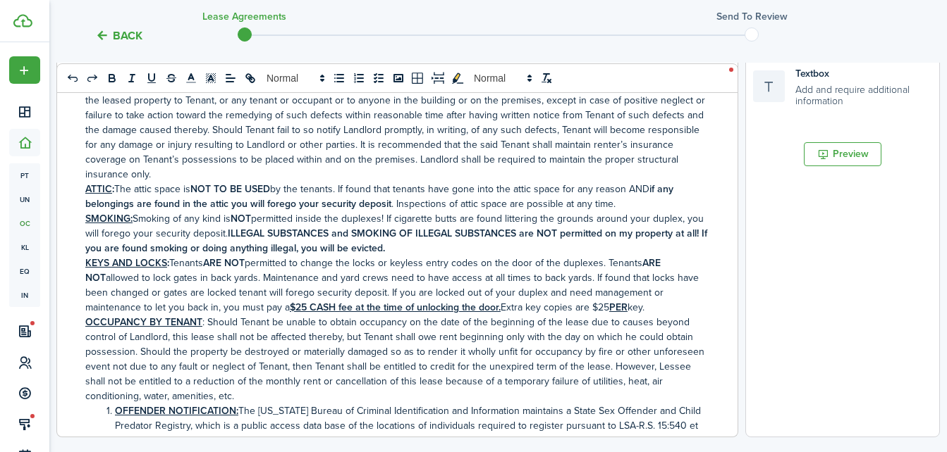
scroll to position [1345, 0]
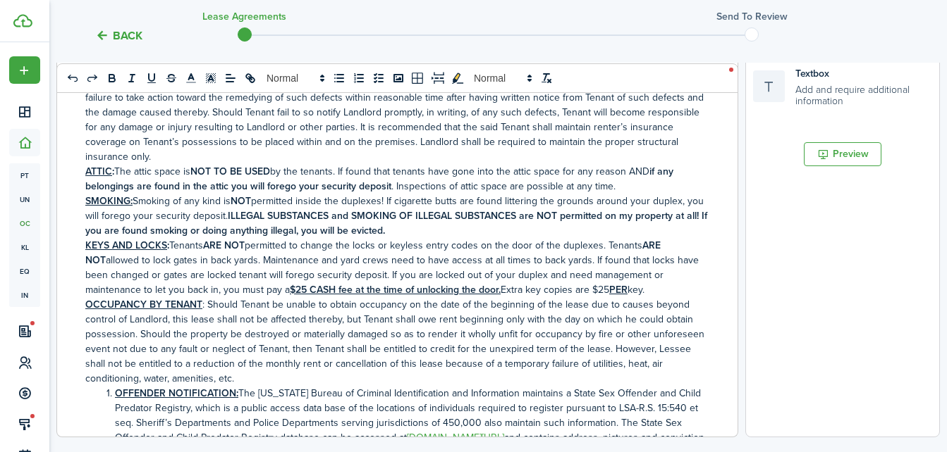
click at [664, 194] on p "SMOKING: Smoking of any kind is NOT permitted inside the duplexes! If cigarette…" at bounding box center [397, 216] width 624 height 44
click at [588, 238] on p "KEYS AND LOCKS : Tenants ARE NOT permitted to change the locks or keyless entry…" at bounding box center [397, 267] width 624 height 59
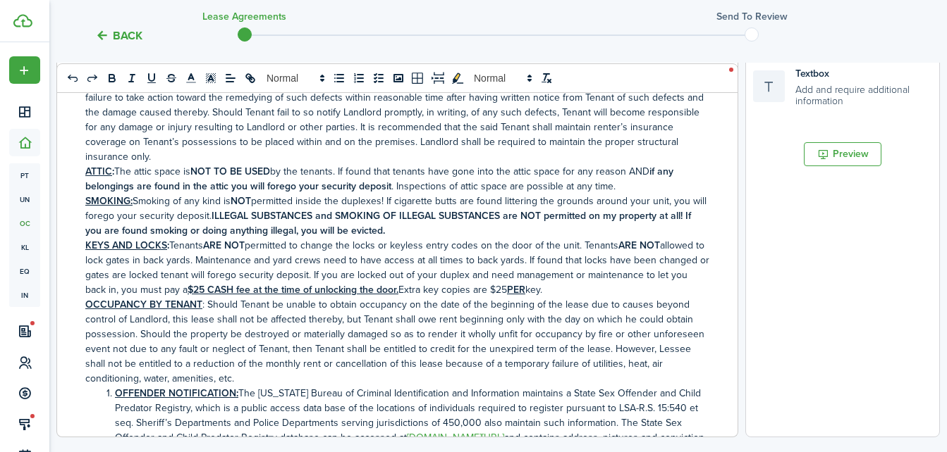
click at [501, 244] on p "KEYS AND LOCKS : Tenants ARE NOT permitted to change the locks or keyless entry…" at bounding box center [397, 267] width 624 height 59
click at [801, 369] on document-aside-settings "Fields Auto Fill Elements Signature Require signature on clauses you want Initi…" at bounding box center [842, 146] width 195 height 584
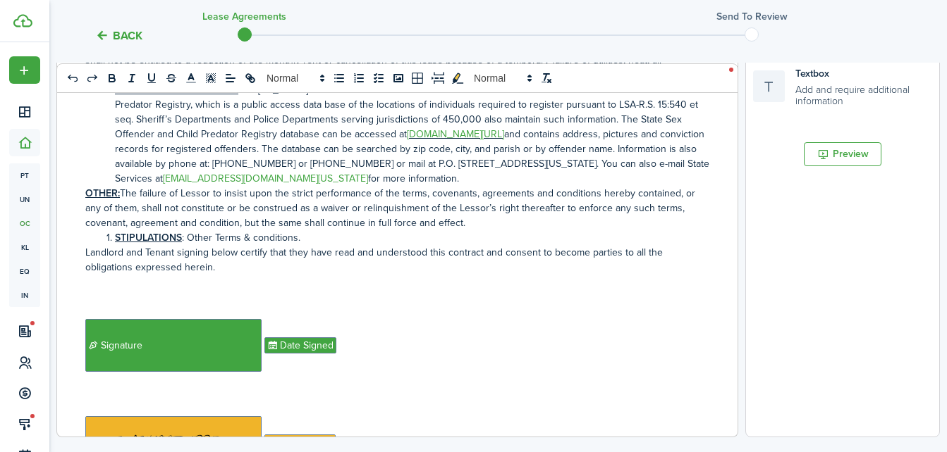
scroll to position [1661, 0]
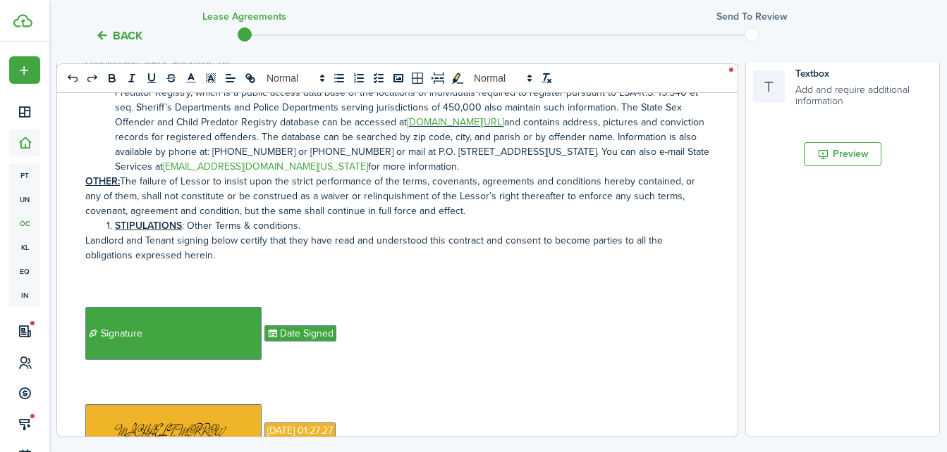
click at [491, 186] on p "OTHER: The failure of Lessor to insist upon the strict performance of the terms…" at bounding box center [397, 196] width 624 height 44
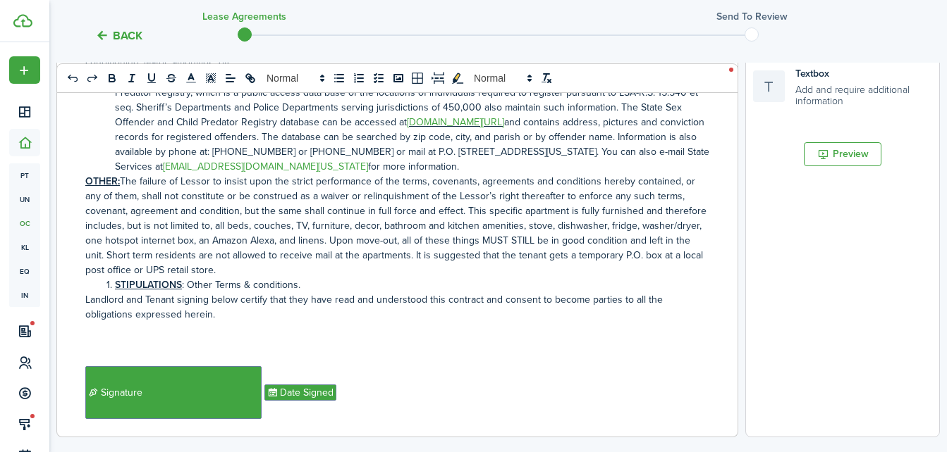
drag, startPoint x: 452, startPoint y: 183, endPoint x: 489, endPoint y: 234, distance: 63.2
click at [489, 234] on p "OTHER: The failure of Lessor to insist upon the strict performance of the terms…" at bounding box center [397, 226] width 624 height 104
click at [452, 179] on p "OTHER: The failure of Lessor to insist upon the strict performance of the terms…" at bounding box center [397, 226] width 624 height 104
drag, startPoint x: 451, startPoint y: 179, endPoint x: 471, endPoint y: 238, distance: 62.0
click at [471, 238] on p "OTHER: The failure of Lessor to insist upon the strict performance of the terms…" at bounding box center [397, 226] width 624 height 104
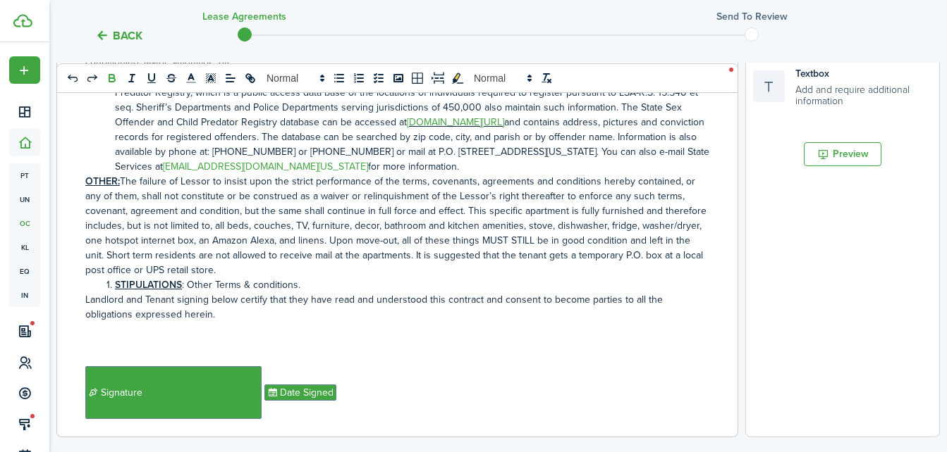
click at [106, 73] on icon "bold" at bounding box center [112, 78] width 13 height 13
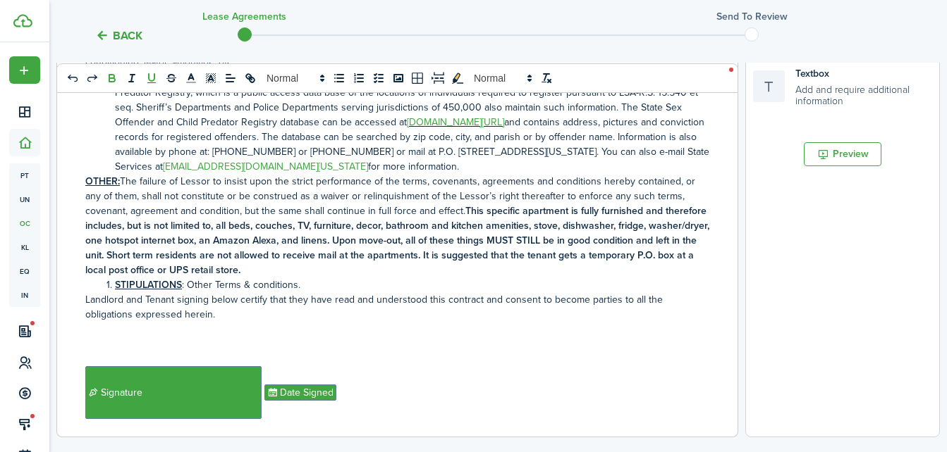
click at [147, 82] on rect "underline" at bounding box center [151, 82] width 8 height 1
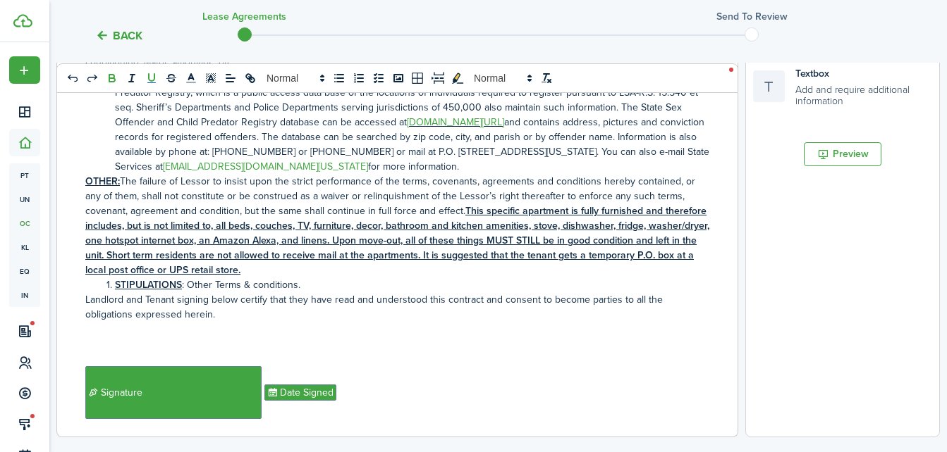
click at [772, 364] on document-aside-settings "Fields Auto Fill Elements Signature Require signature on clauses you want Initi…" at bounding box center [842, 146] width 195 height 584
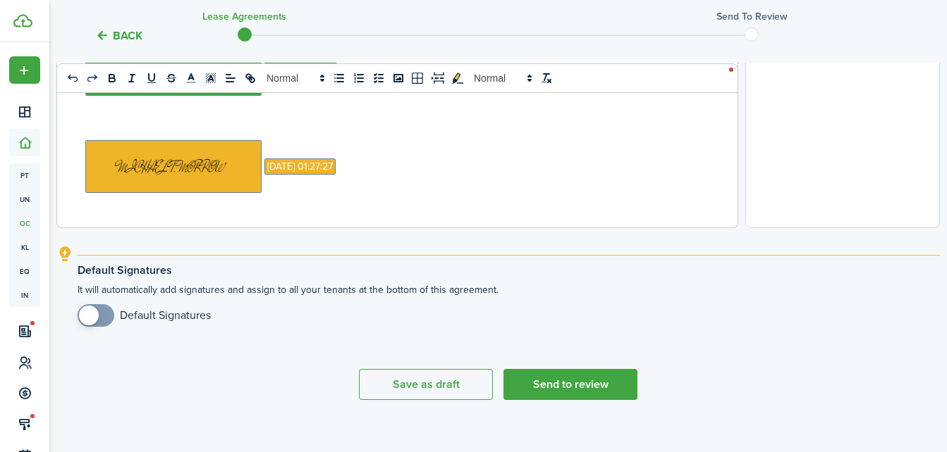
scroll to position [643, 0]
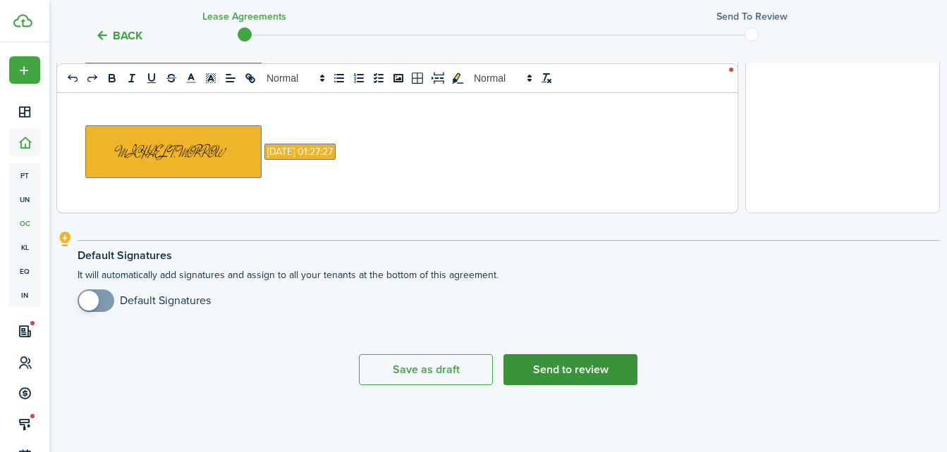
click at [572, 364] on button "Send to review" at bounding box center [570, 370] width 134 height 31
